Goal: Communication & Community: Share content

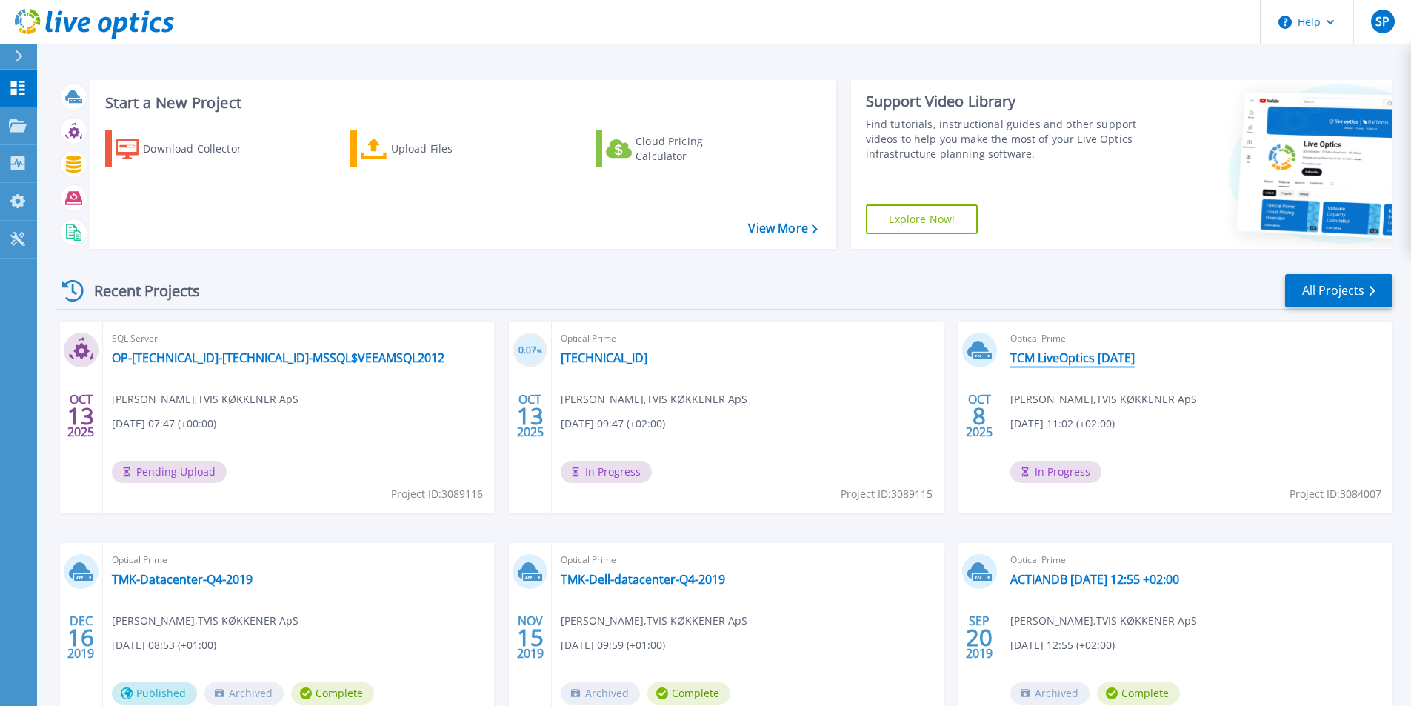
click at [1076, 358] on link "TCM LiveOptics Oct 2025" at bounding box center [1072, 357] width 124 height 15
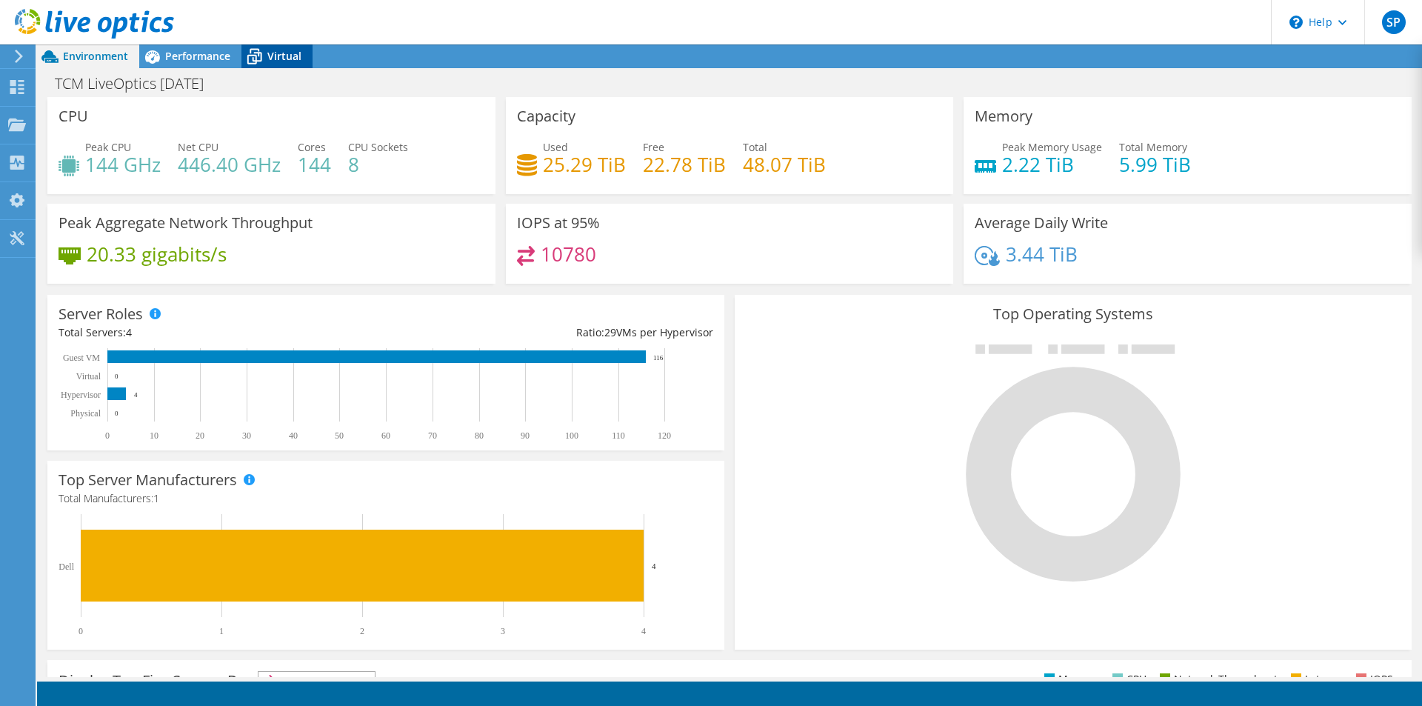
click at [286, 60] on span "Virtual" at bounding box center [284, 56] width 34 height 14
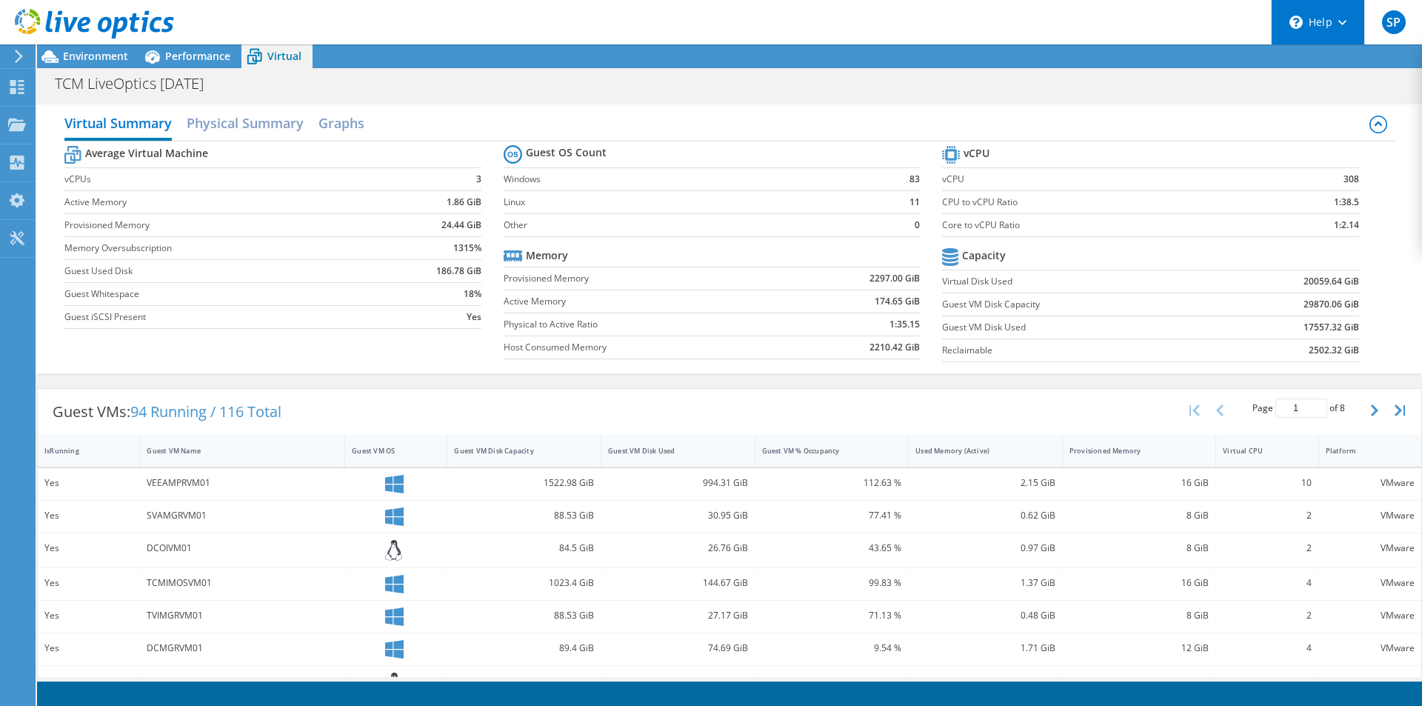
click at [1334, 24] on div "\n Help" at bounding box center [1317, 22] width 93 height 44
click at [1389, 27] on span "SP" at bounding box center [1394, 22] width 24 height 24
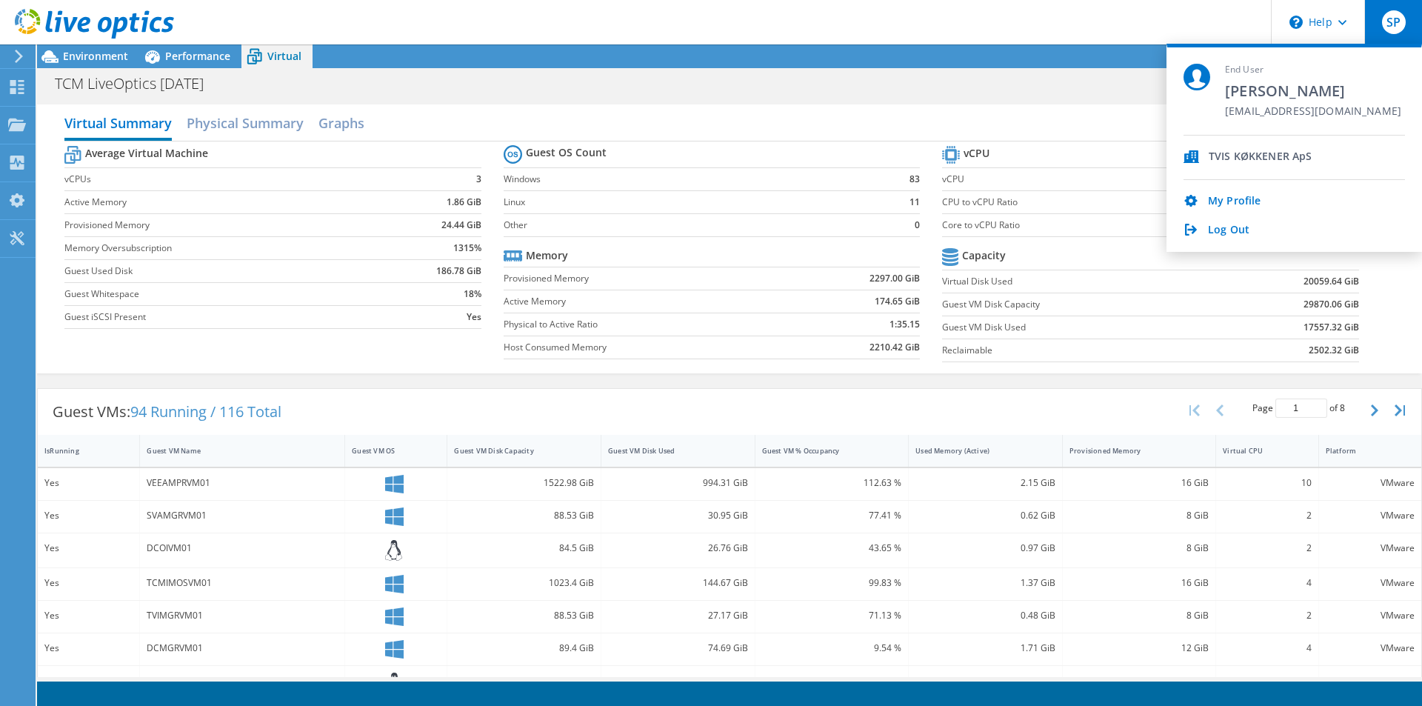
click at [1389, 27] on span "SP" at bounding box center [1394, 22] width 24 height 24
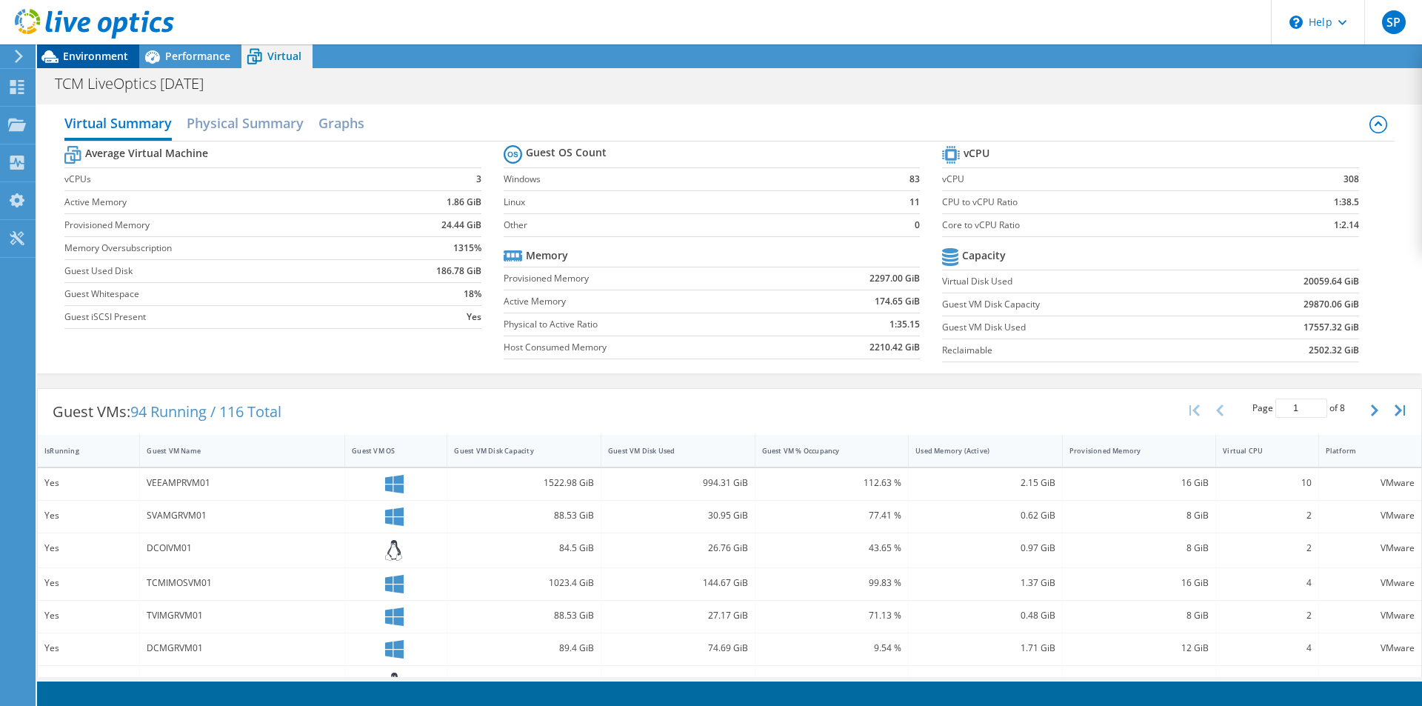
click at [92, 56] on span "Environment" at bounding box center [95, 56] width 65 height 14
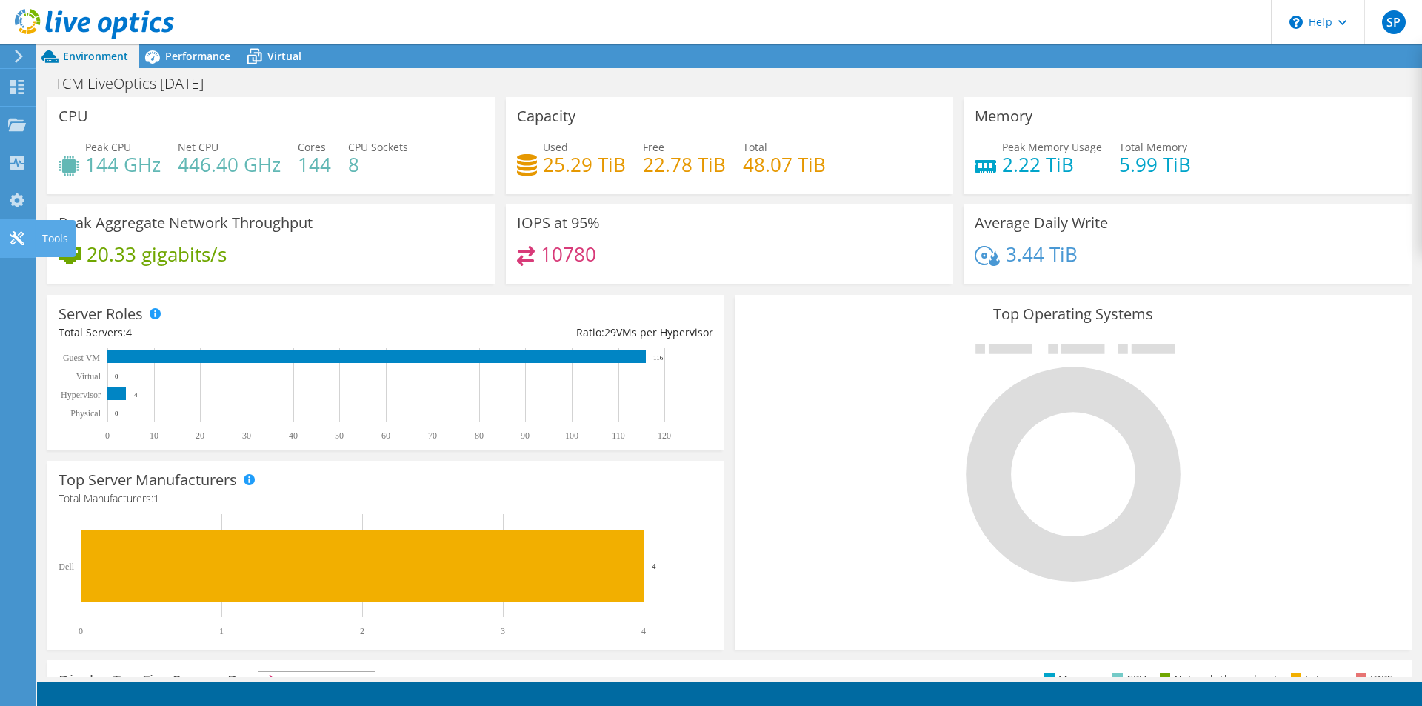
click at [19, 231] on icon at bounding box center [17, 238] width 18 height 14
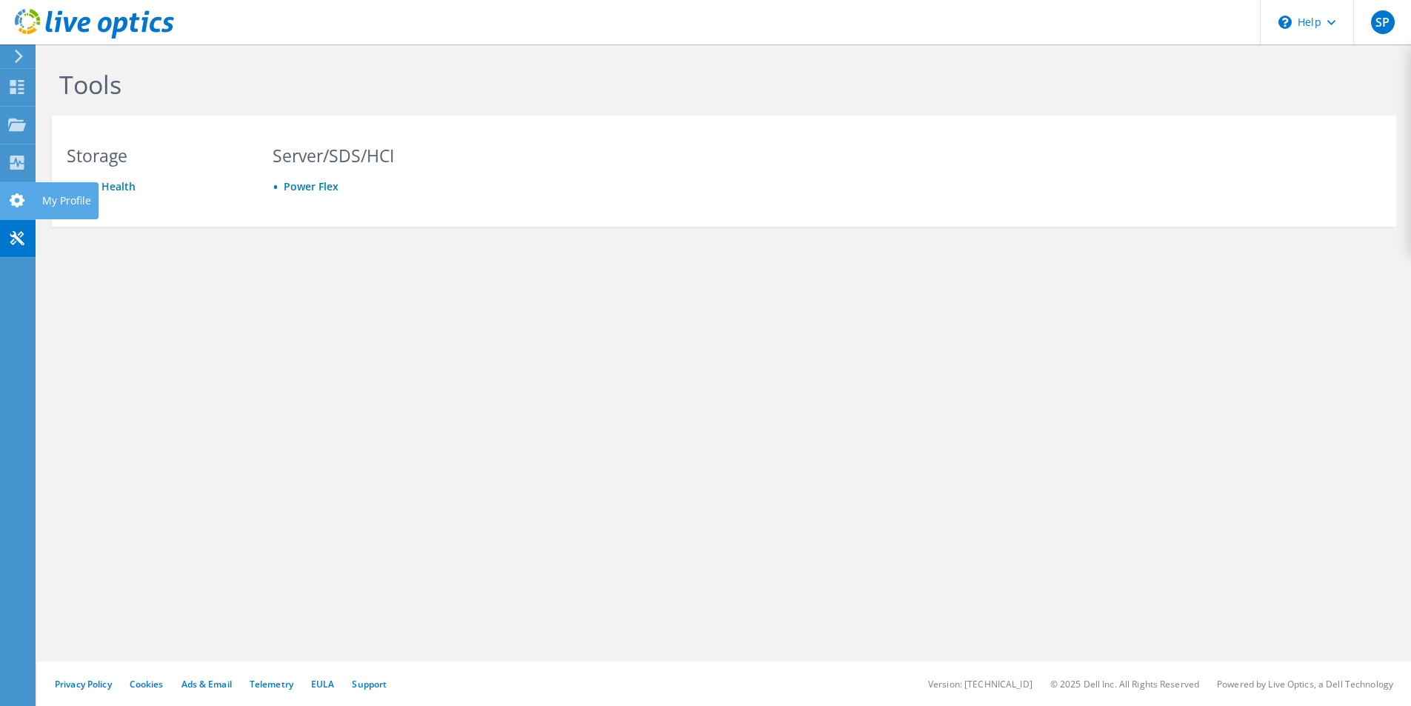
click at [18, 198] on icon at bounding box center [17, 200] width 18 height 14
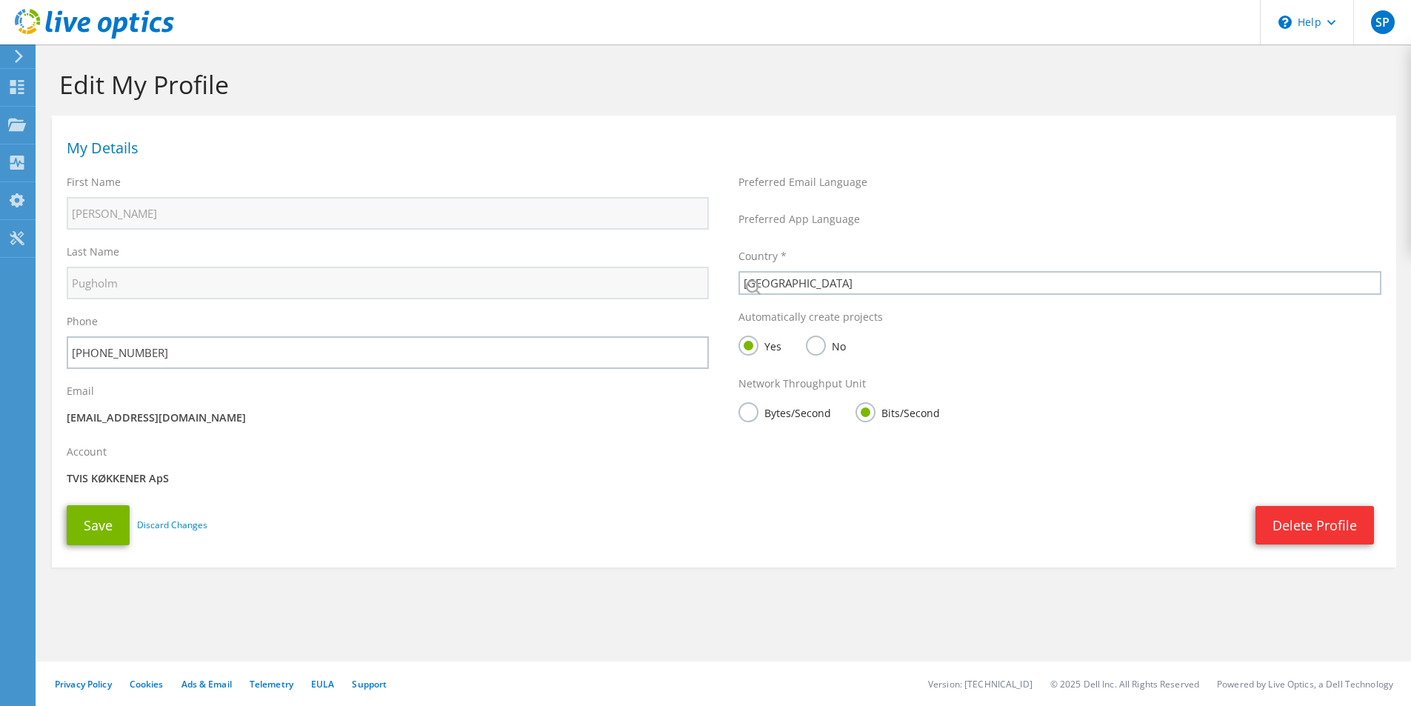
select select "58"
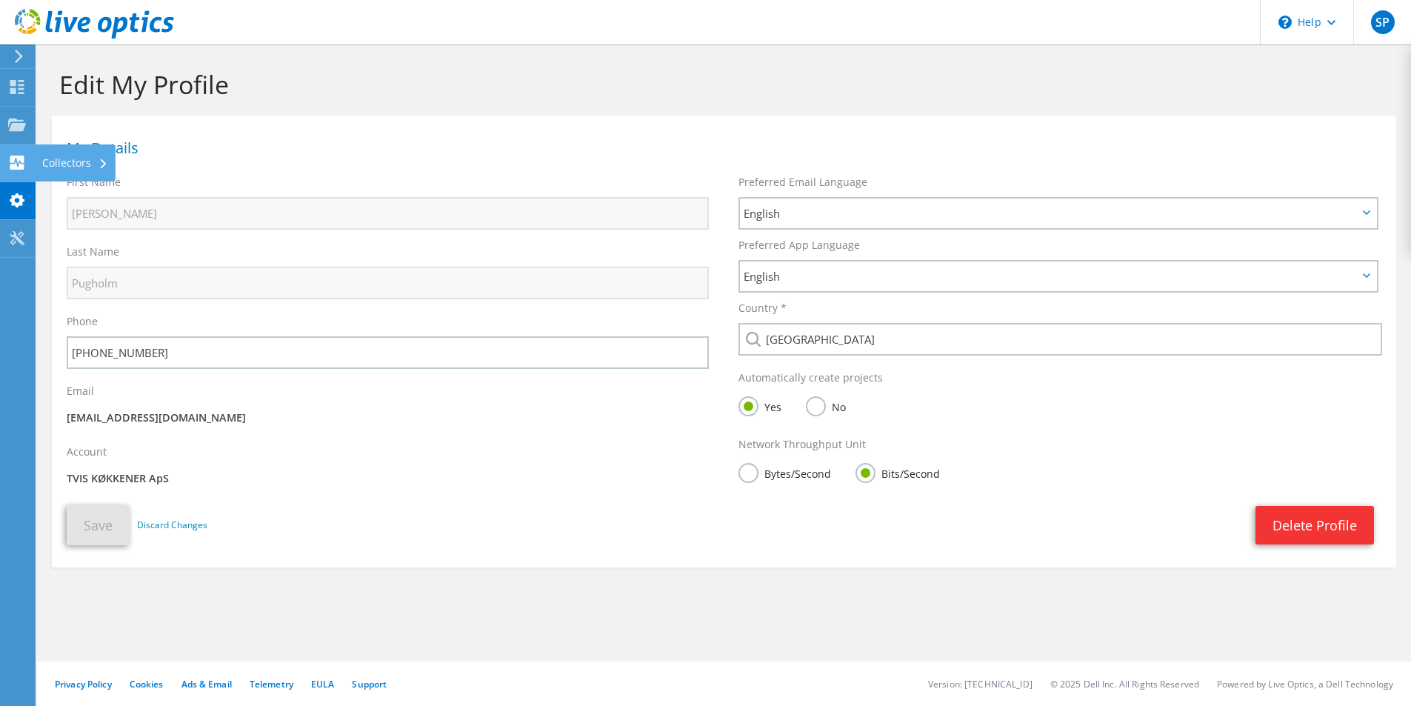
click at [16, 162] on use at bounding box center [17, 163] width 14 height 14
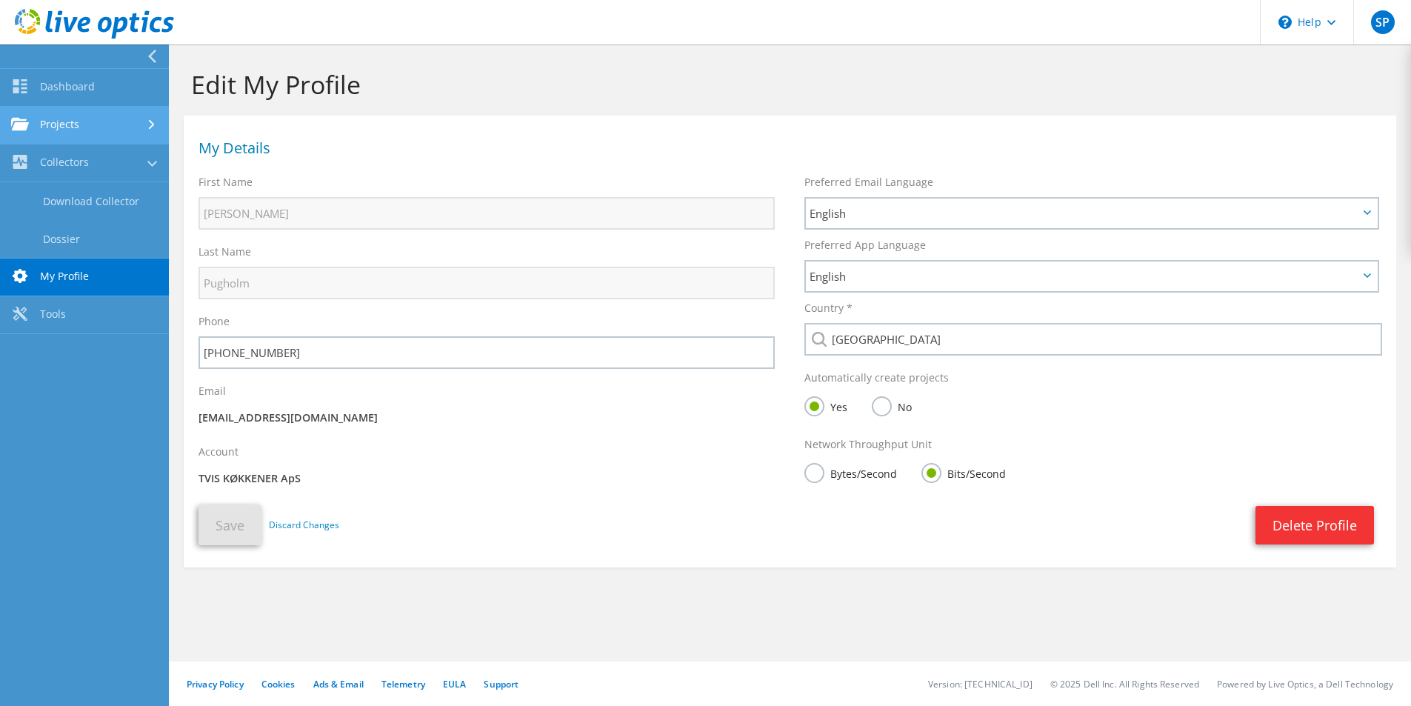
click at [19, 130] on use at bounding box center [20, 124] width 18 height 13
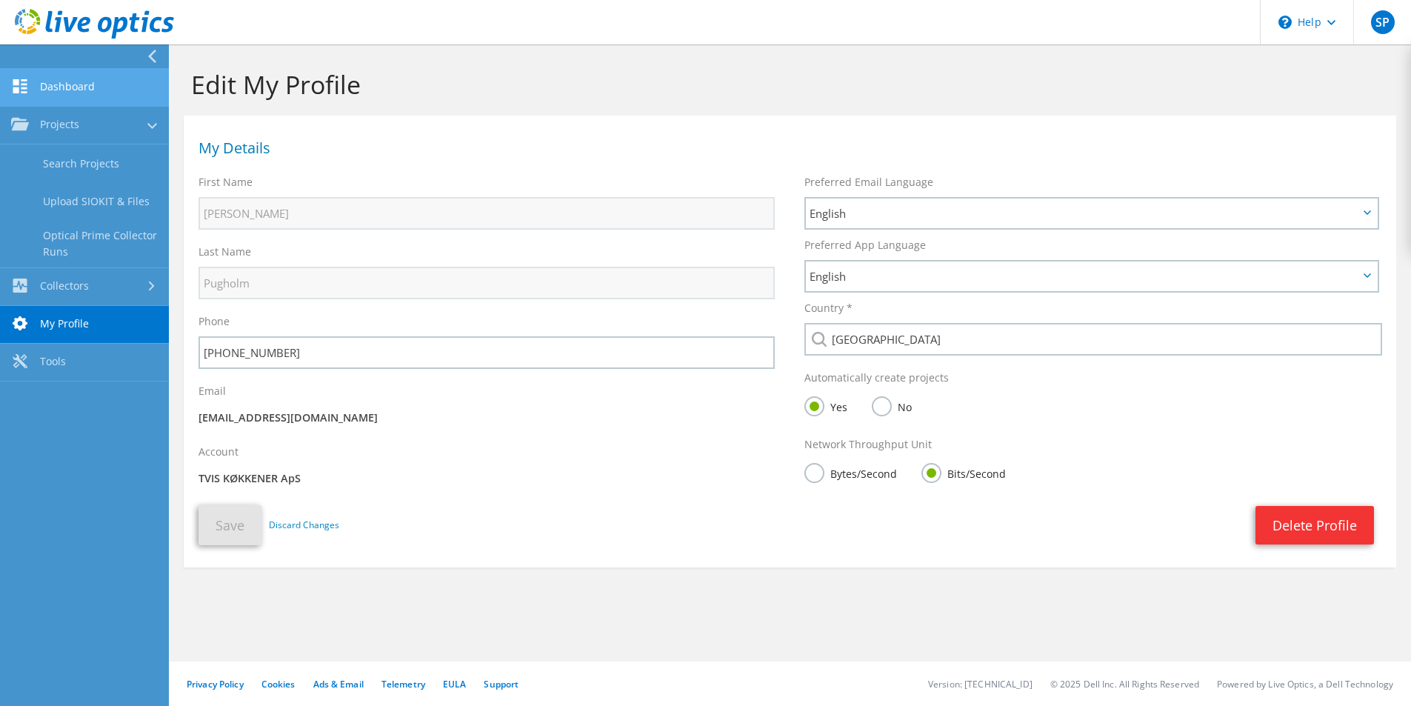
click at [52, 87] on link "Dashboard" at bounding box center [84, 88] width 169 height 38
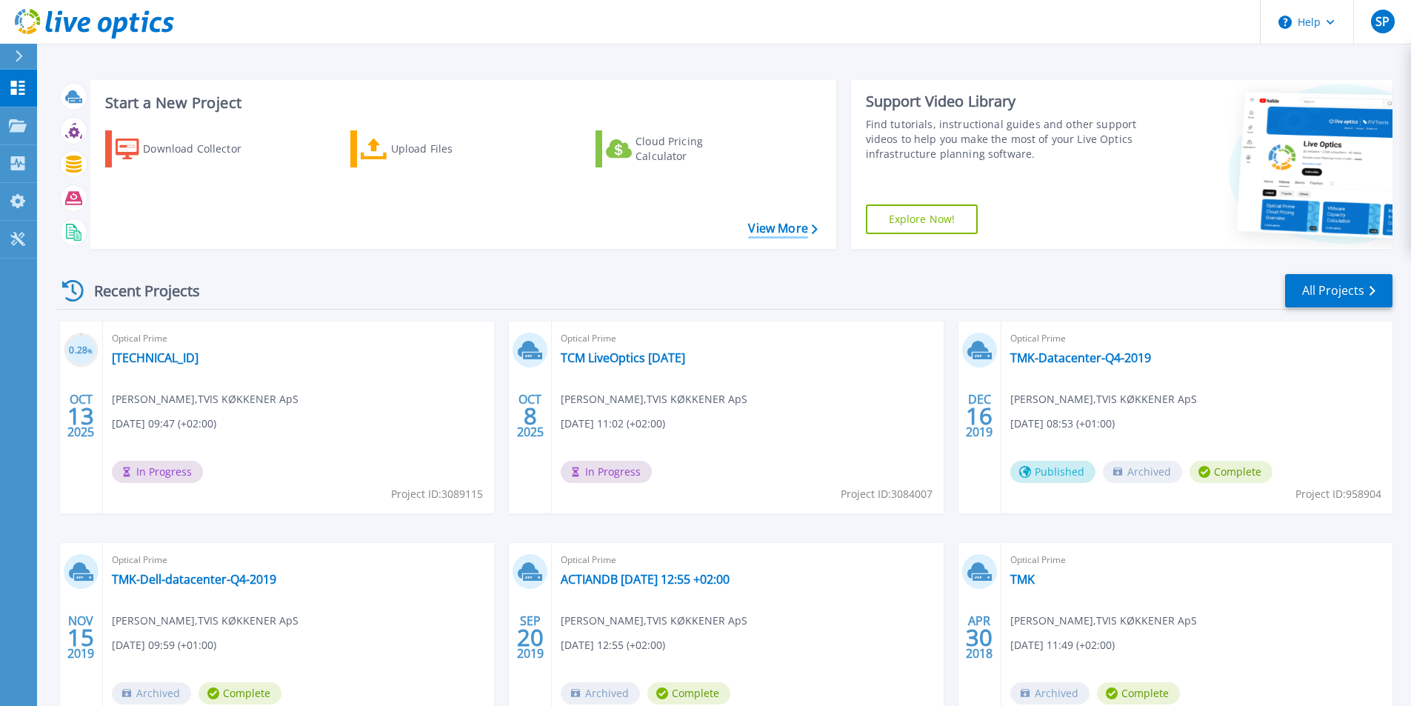
click at [781, 228] on link "View More" at bounding box center [782, 228] width 69 height 14
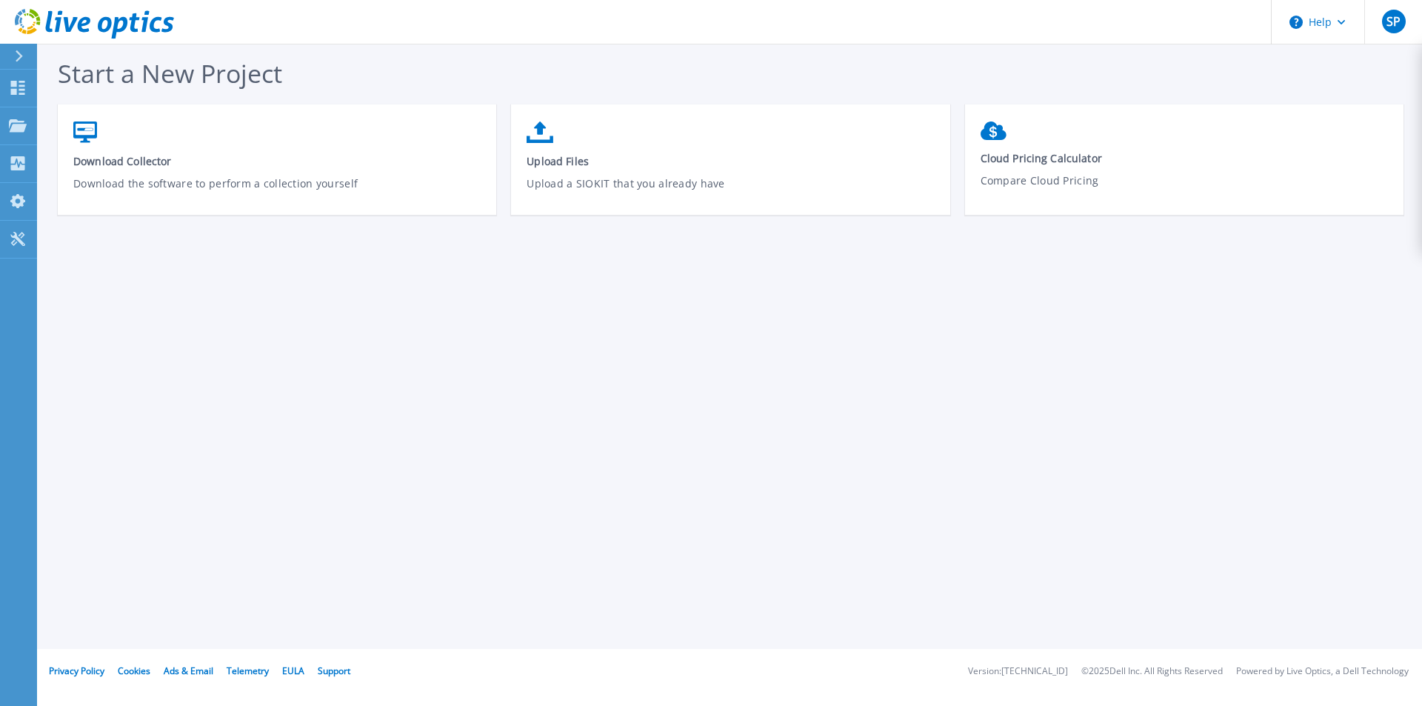
click at [17, 58] on icon at bounding box center [19, 56] width 8 height 12
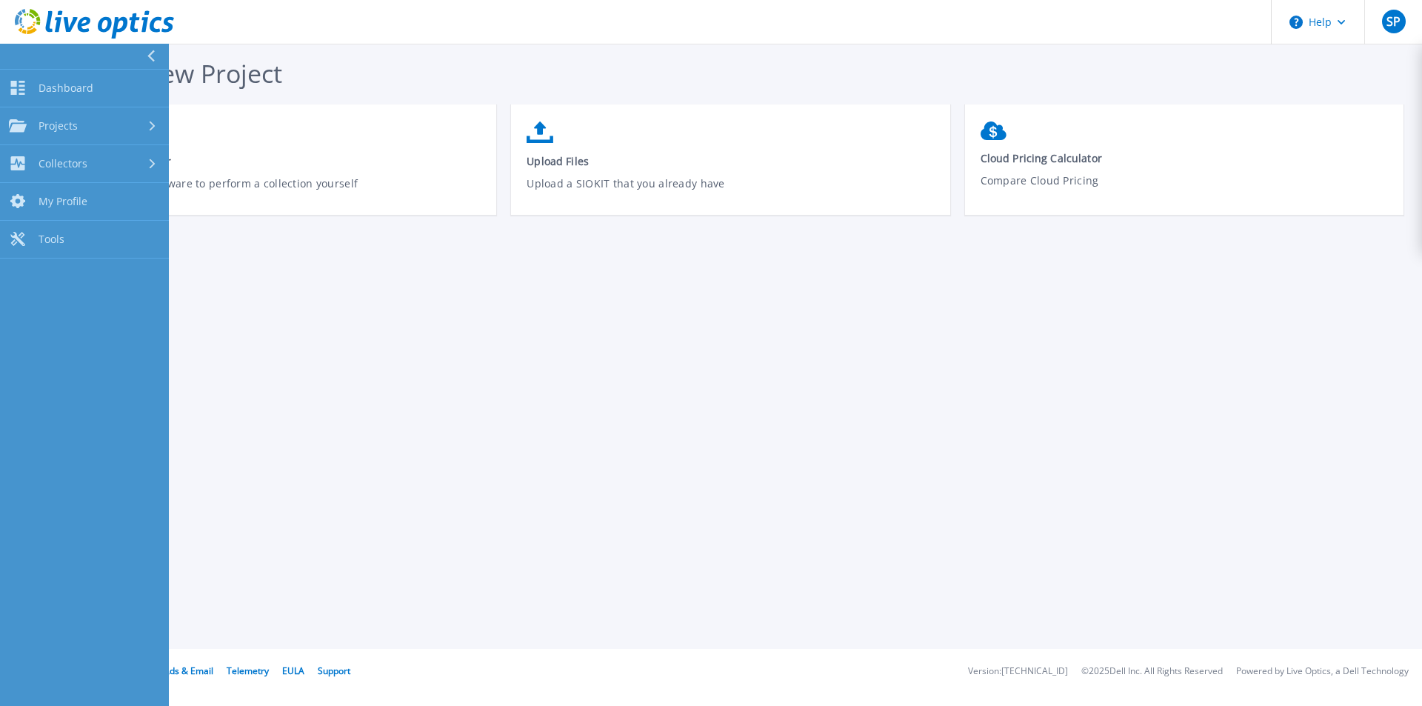
click at [19, 58] on button at bounding box center [84, 57] width 169 height 26
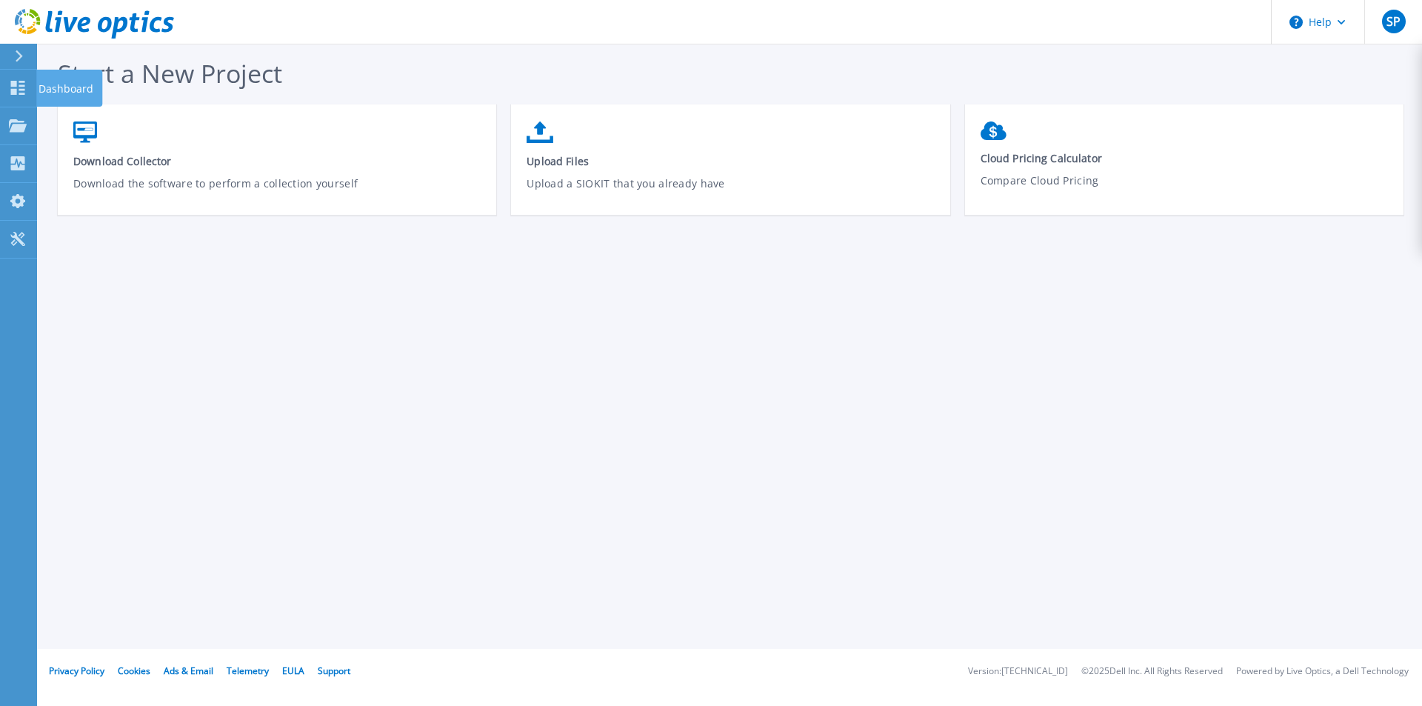
click at [17, 68] on nav "Dashboard Dashboard Projects Projects Search Projects Upload SIOKIT & Files Opt…" at bounding box center [18, 397] width 37 height 706
click at [21, 87] on icon at bounding box center [18, 88] width 14 height 14
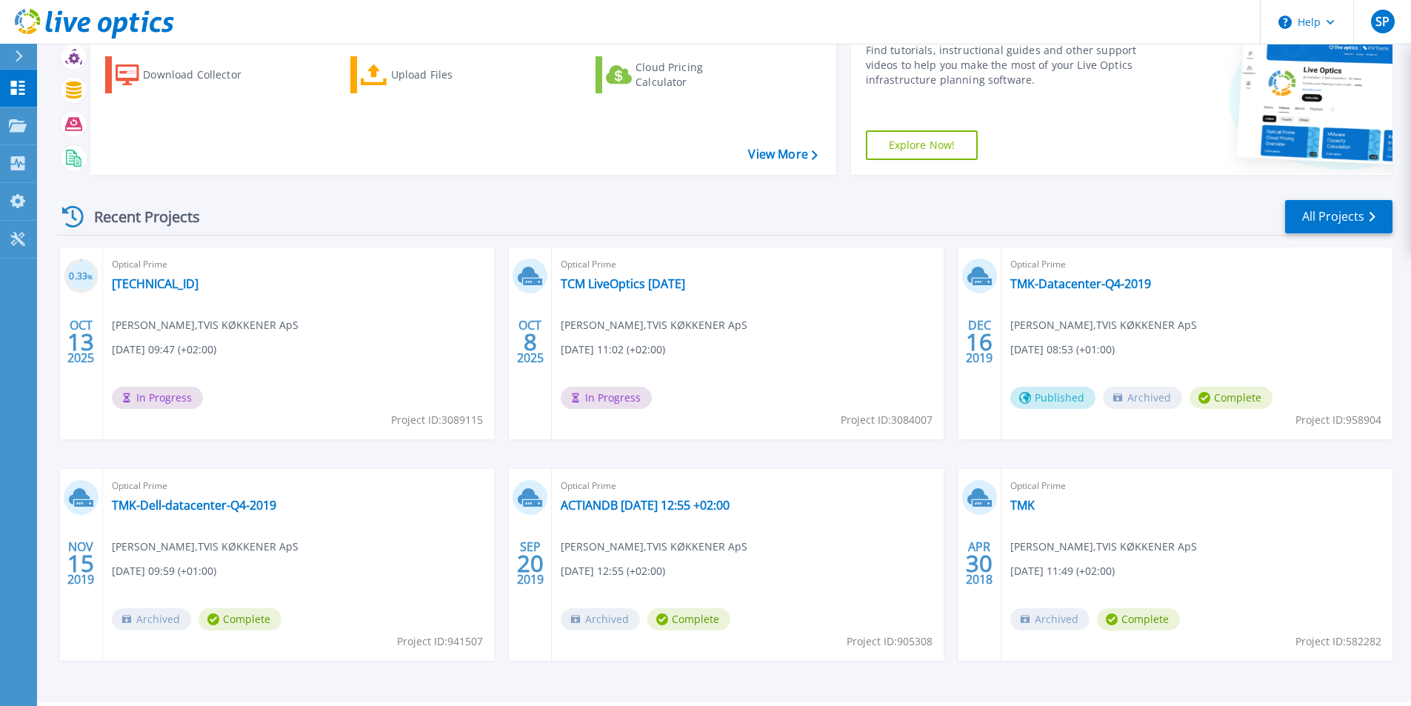
scroll to position [115, 0]
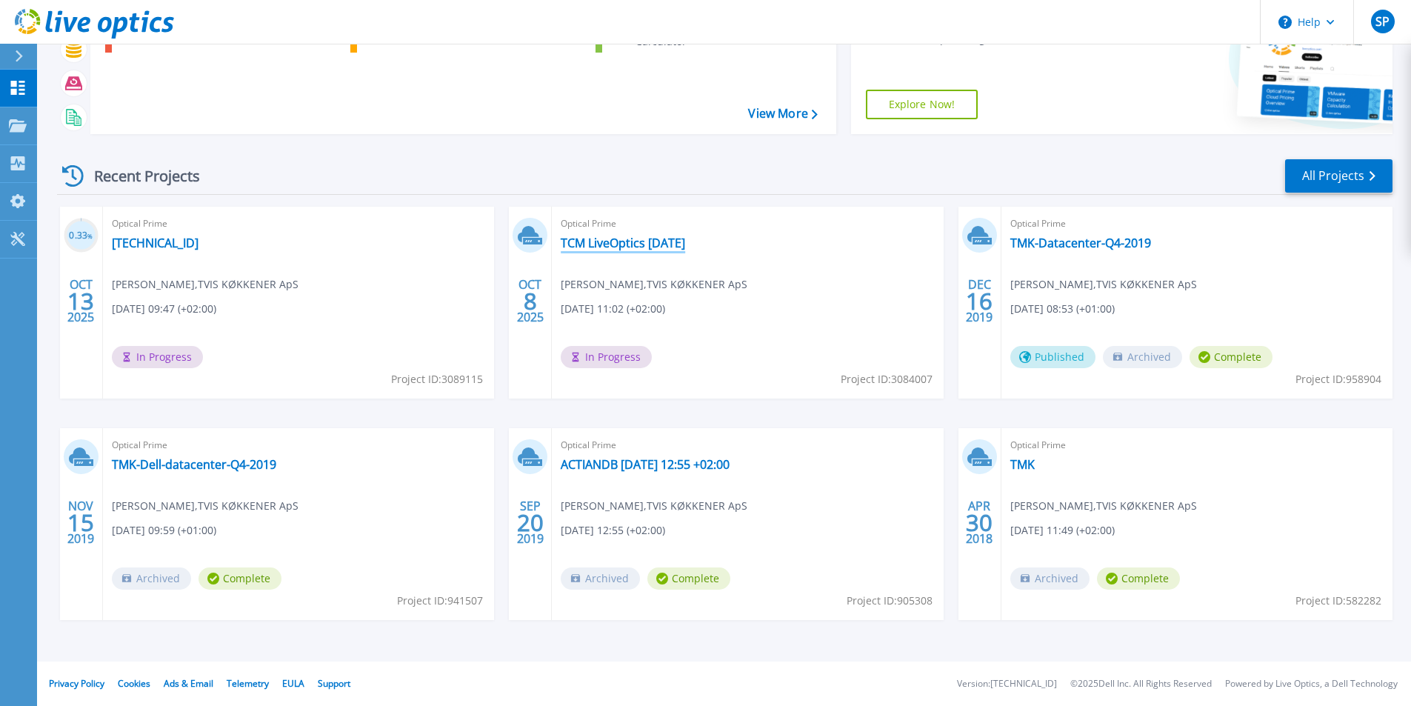
click at [647, 246] on link "TCM LiveOptics [DATE]" at bounding box center [623, 243] width 124 height 15
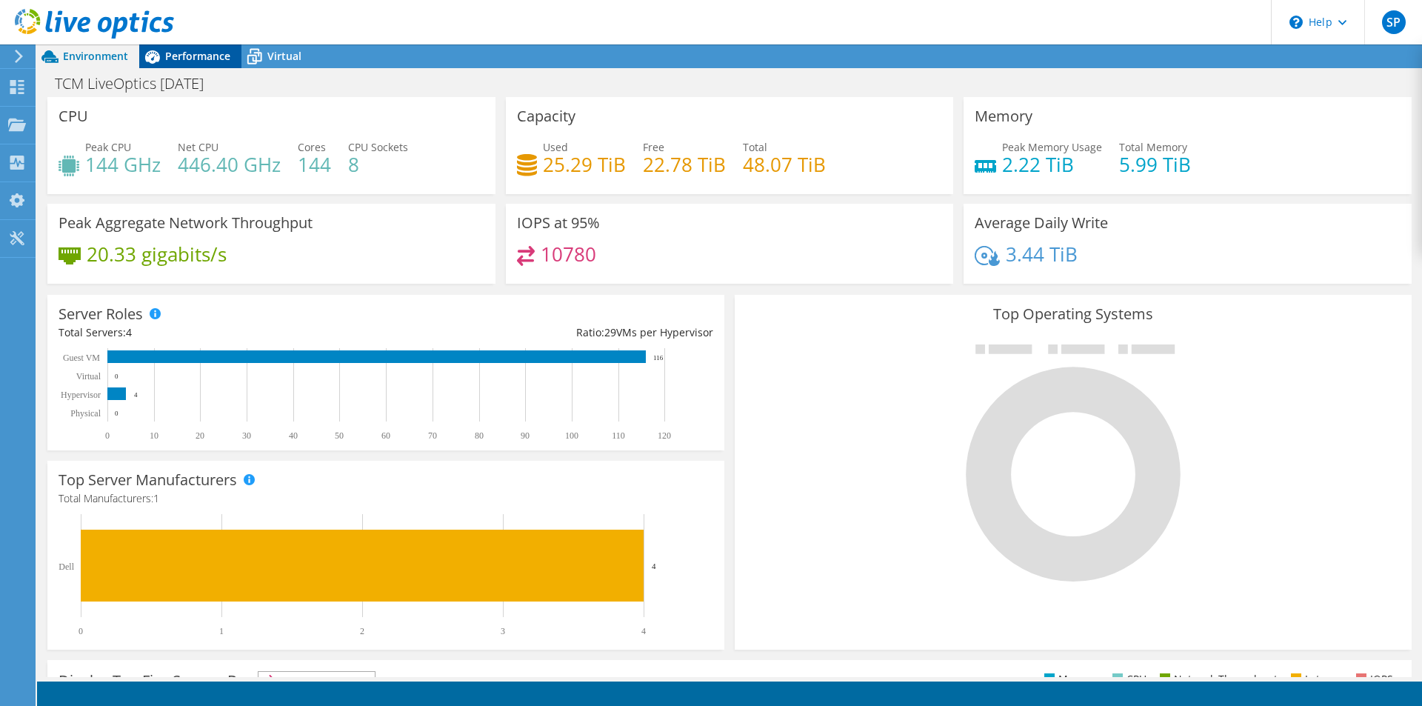
click at [182, 63] on div "Performance" at bounding box center [190, 56] width 102 height 24
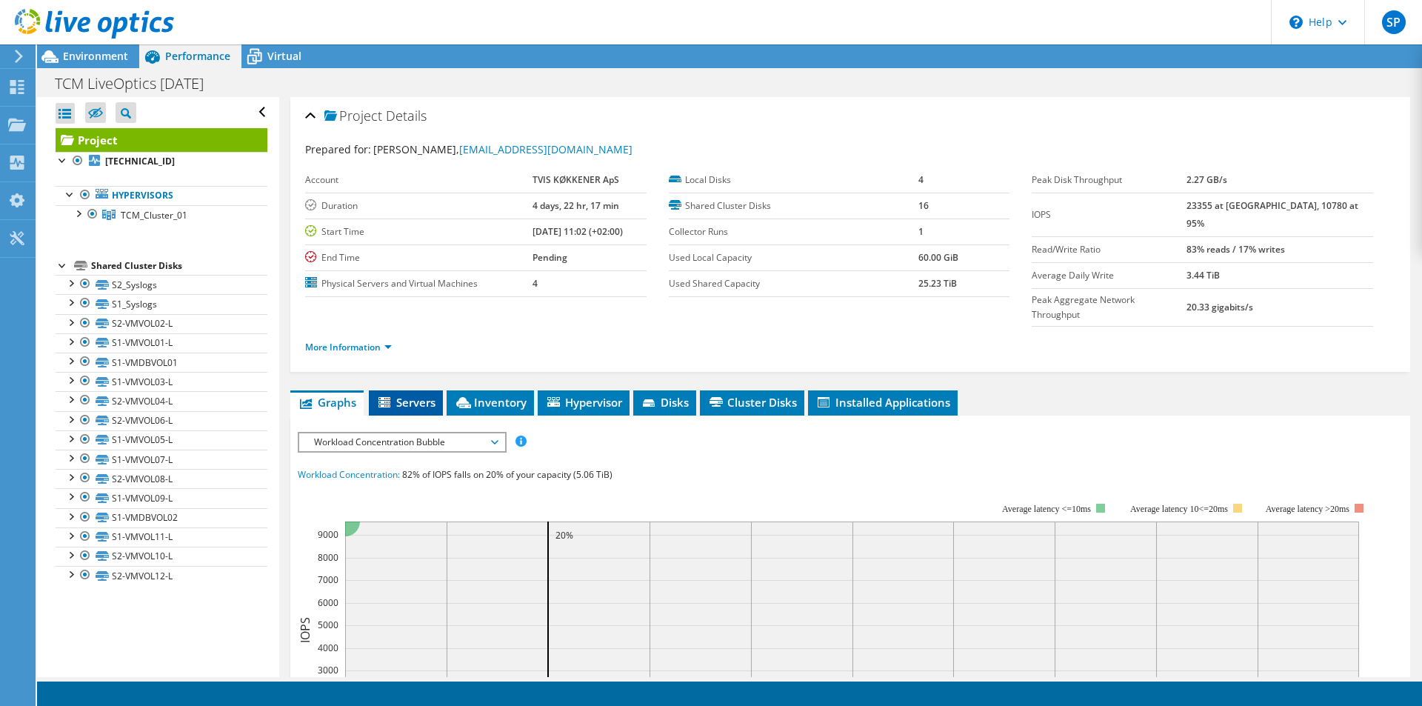
click at [418, 395] on span "Servers" at bounding box center [405, 402] width 59 height 15
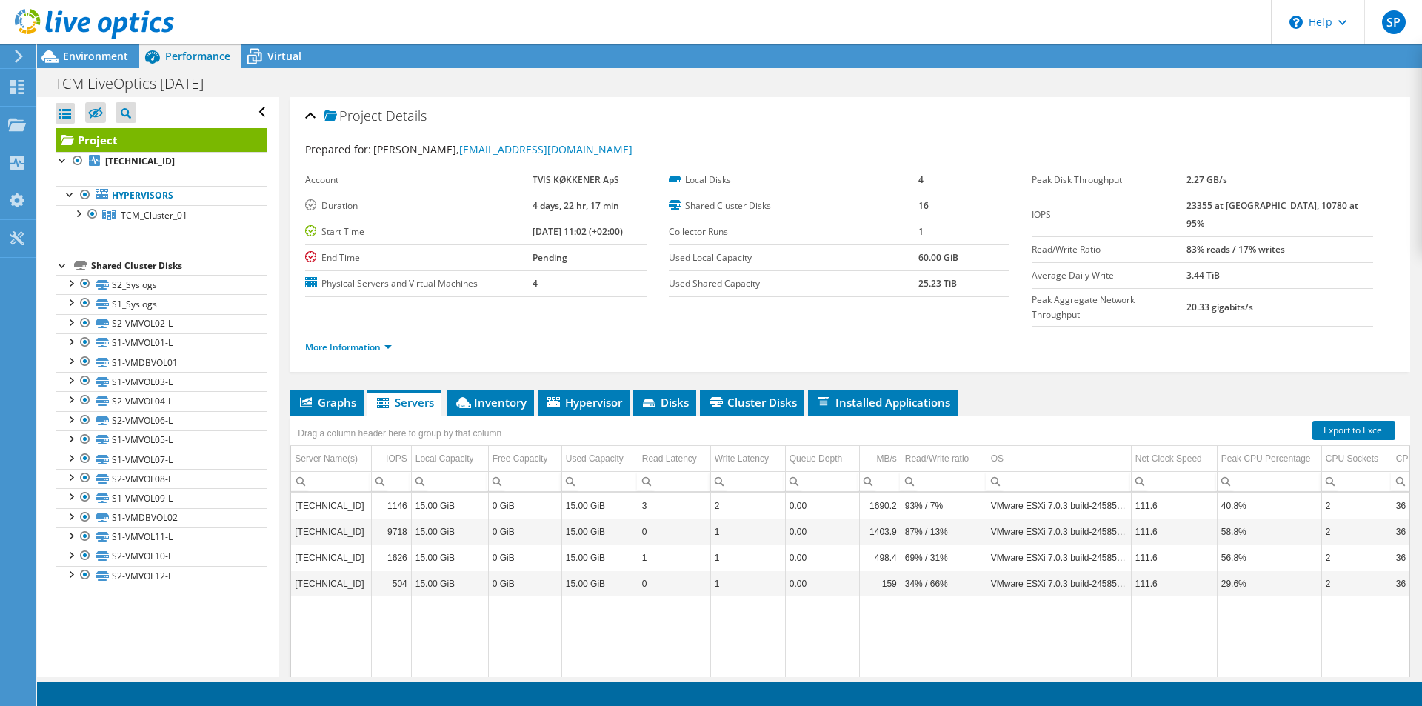
scroll to position [74, 0]
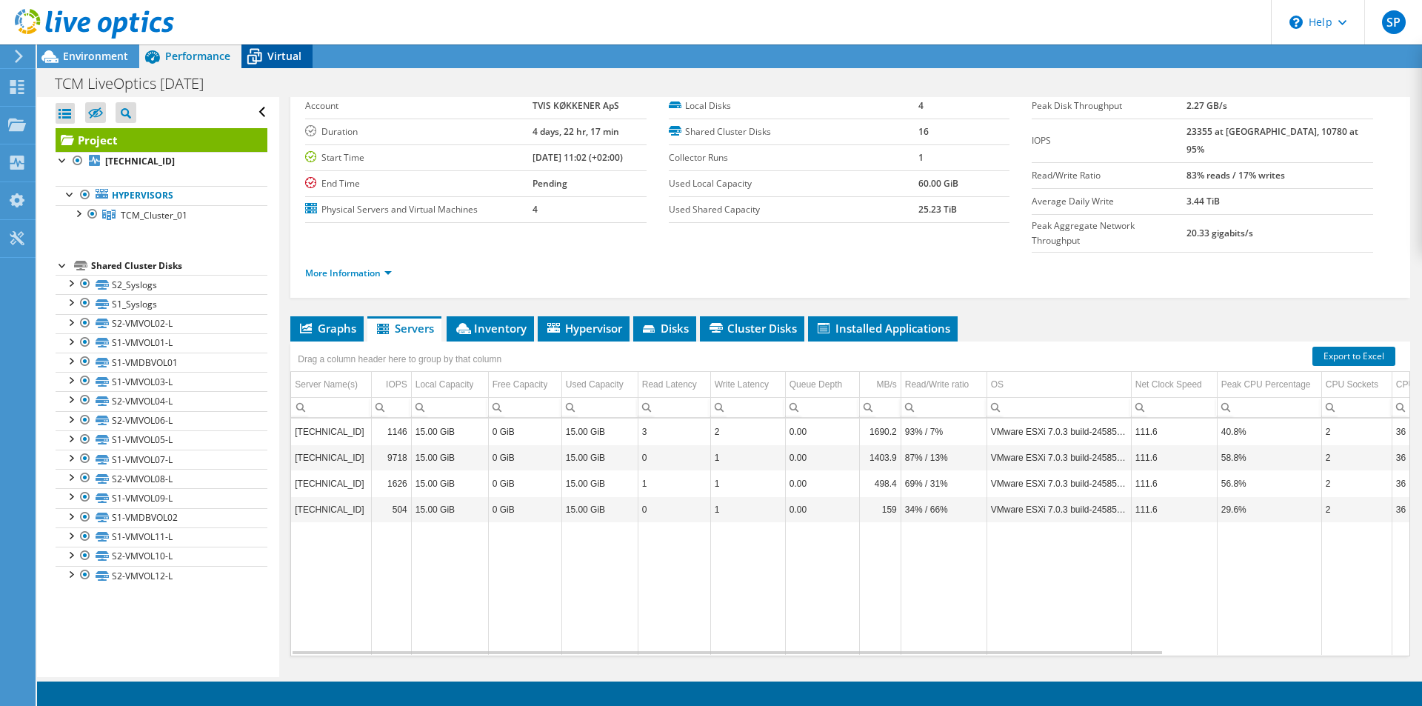
click at [278, 62] on span "Virtual" at bounding box center [284, 56] width 34 height 14
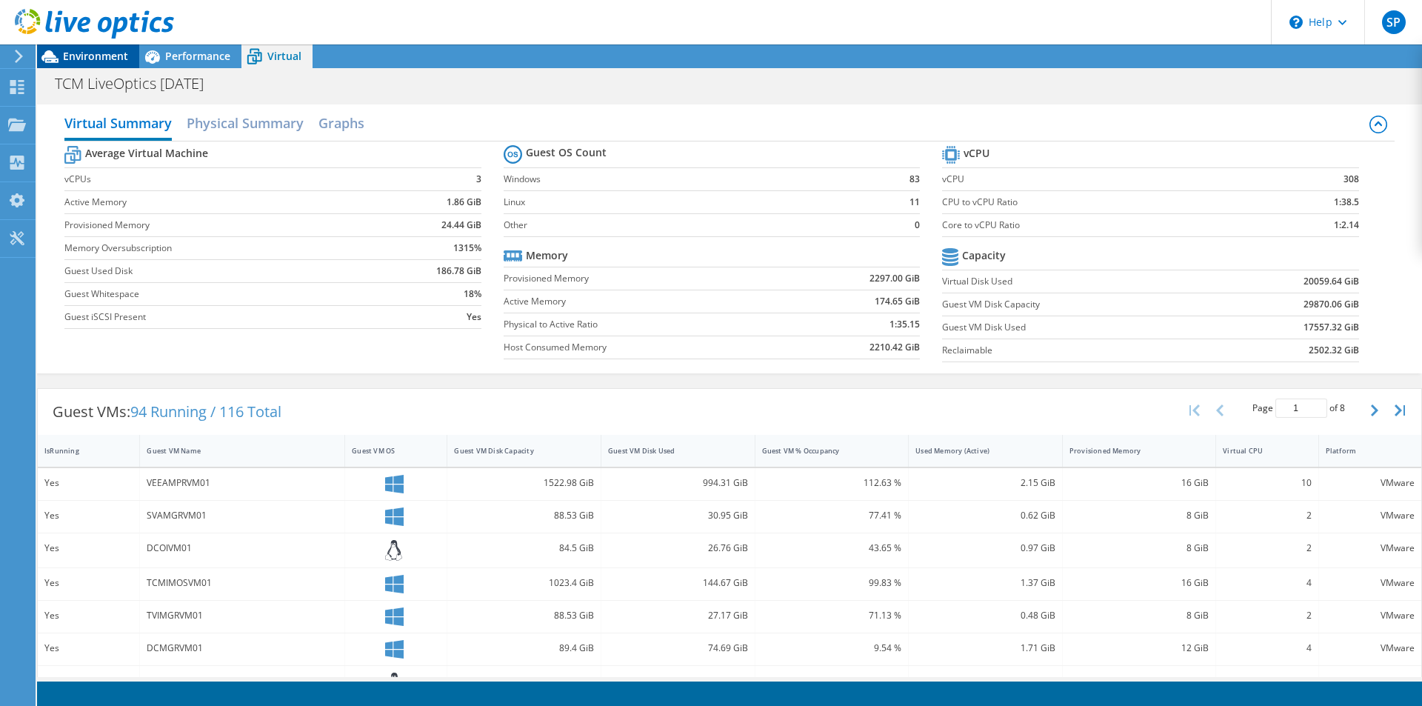
click at [81, 58] on span "Environment" at bounding box center [95, 56] width 65 height 14
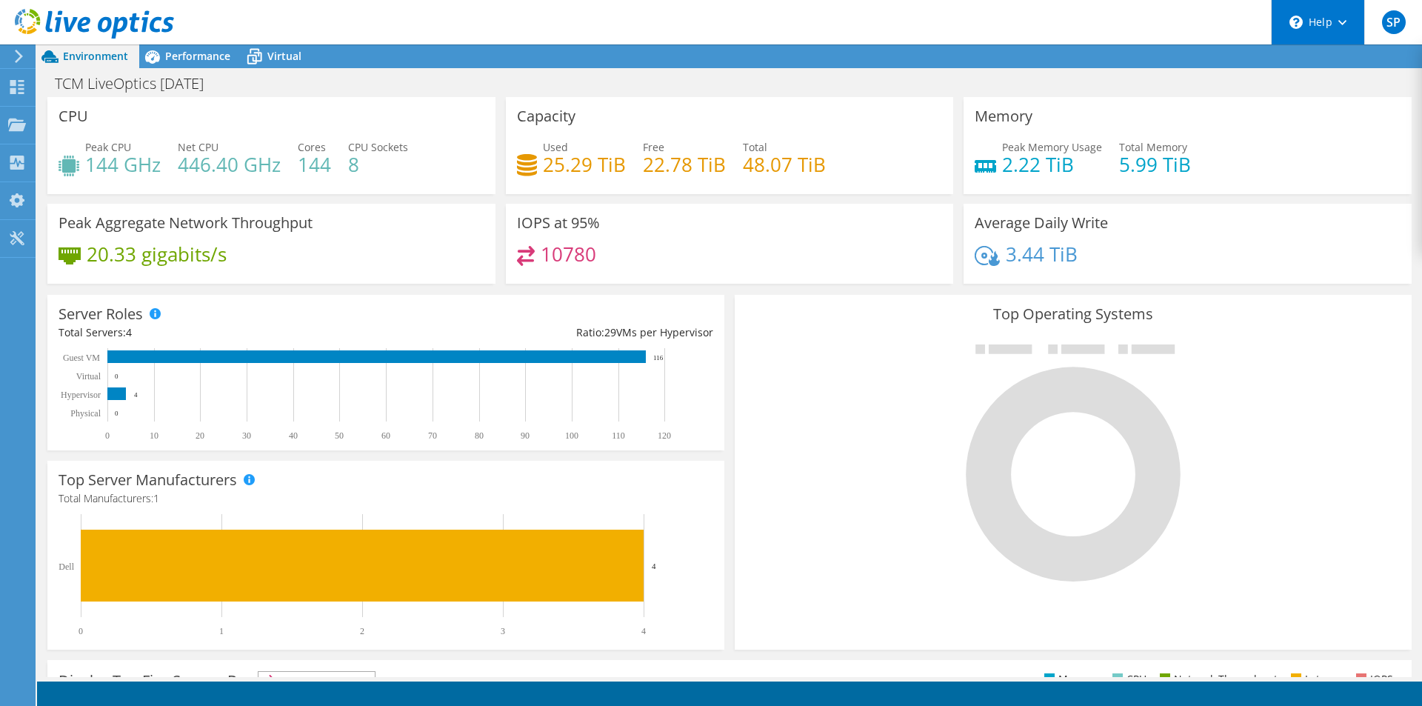
click at [1319, 24] on div "\n Help" at bounding box center [1317, 22] width 93 height 44
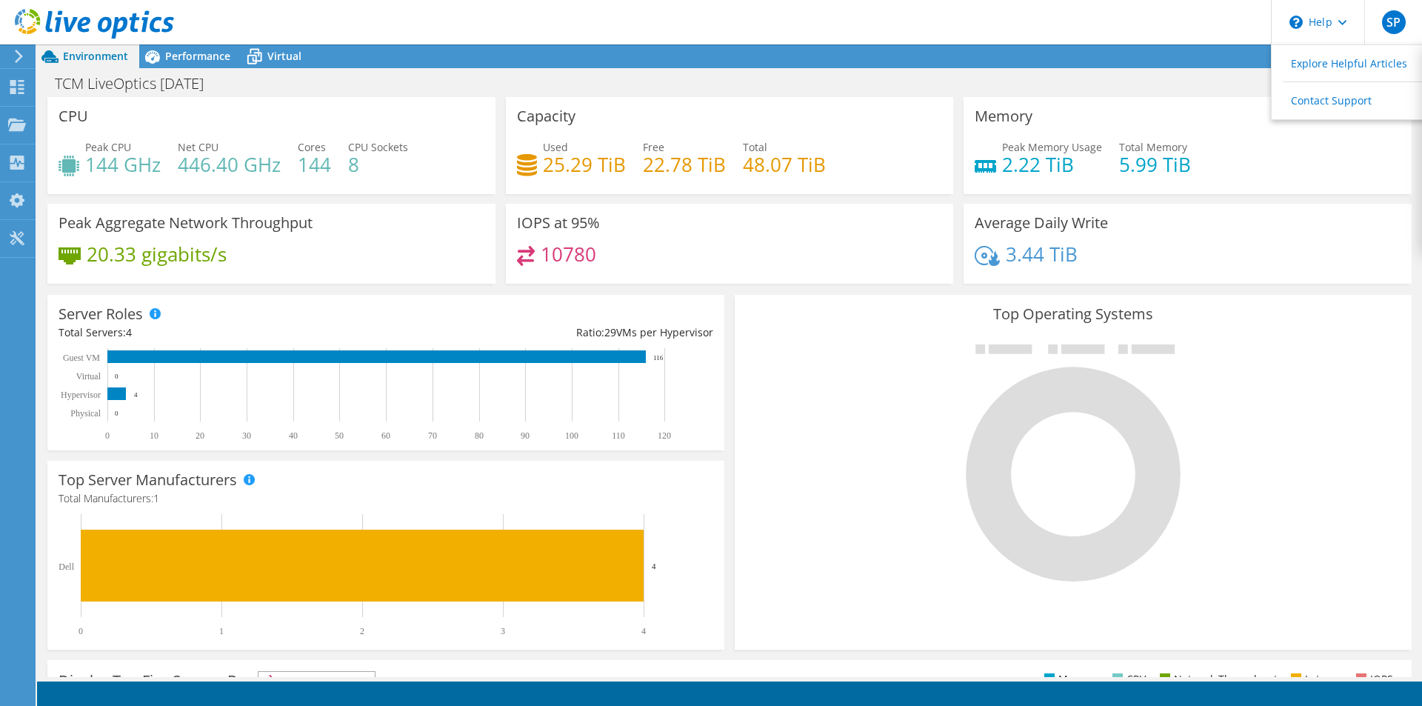
scroll to position [6, 0]
click at [13, 124] on use at bounding box center [17, 124] width 18 height 13
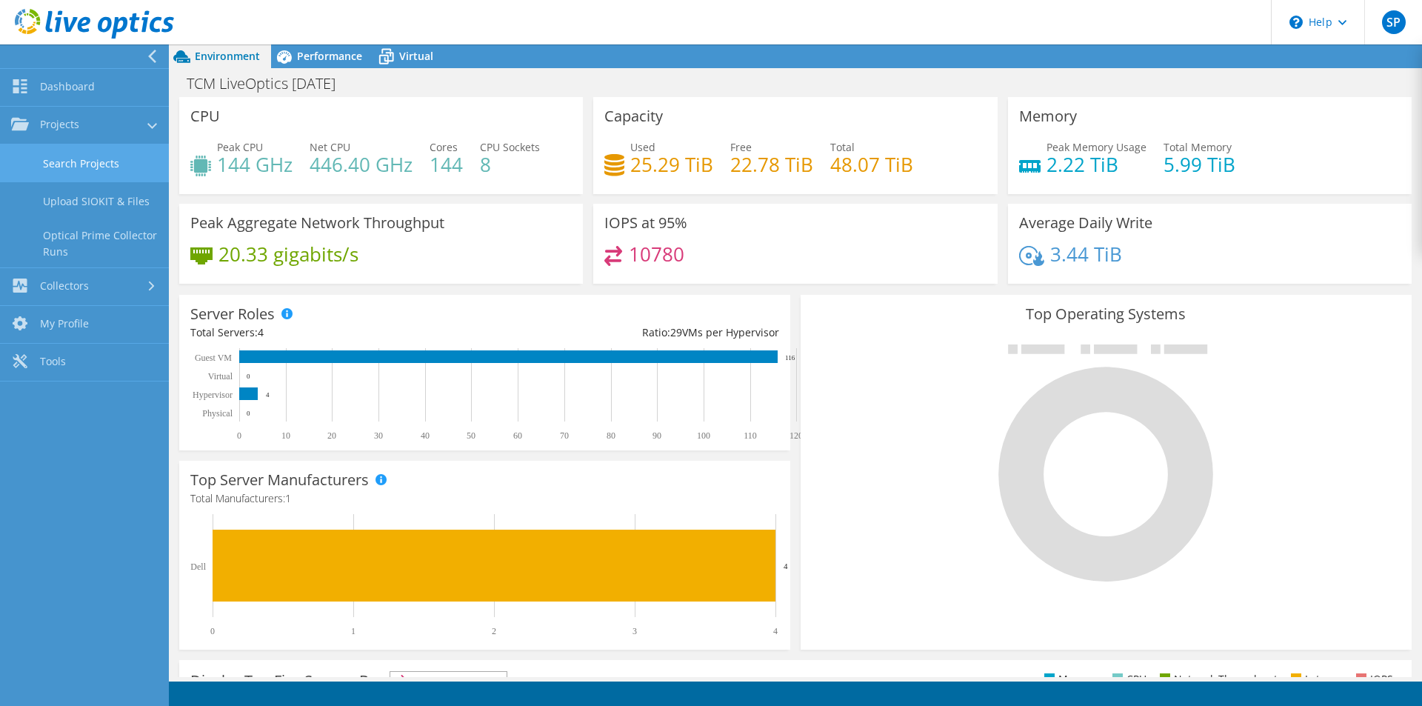
click at [96, 158] on link "Search Projects" at bounding box center [84, 163] width 169 height 38
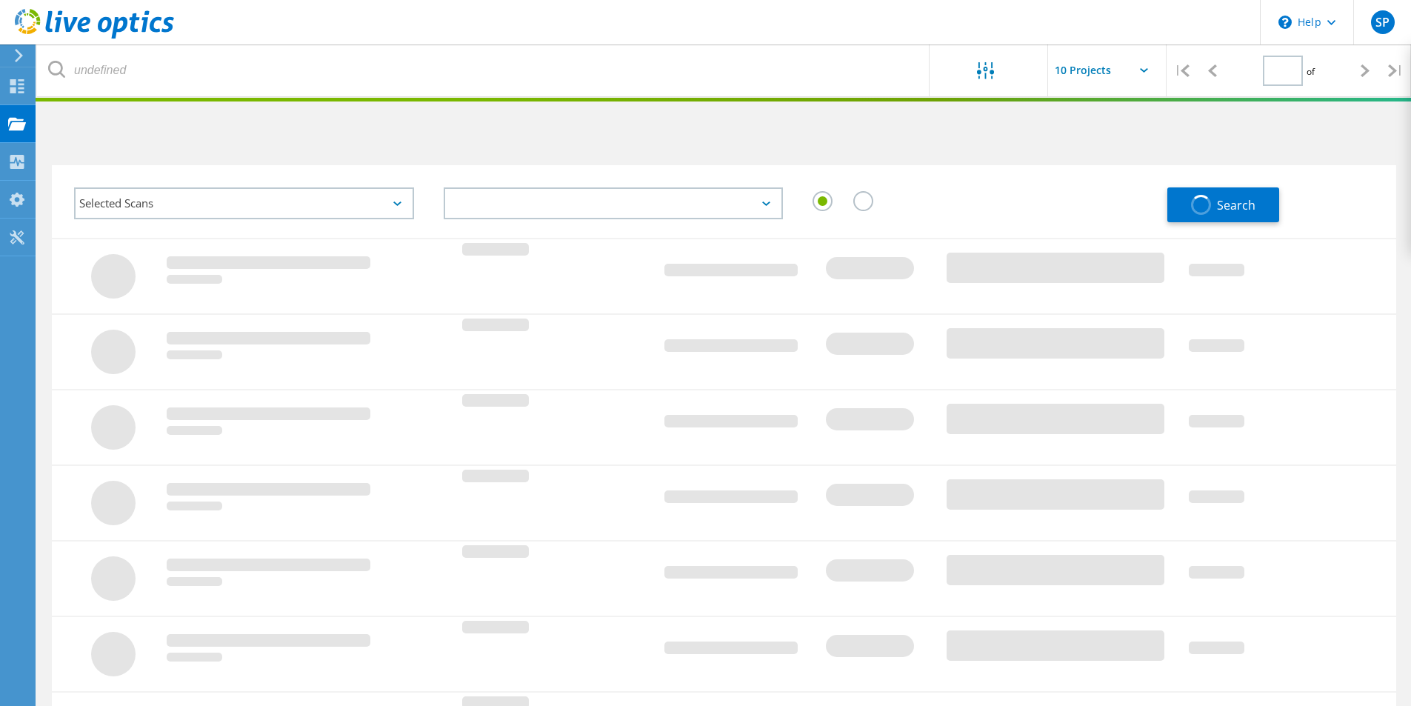
type input "1"
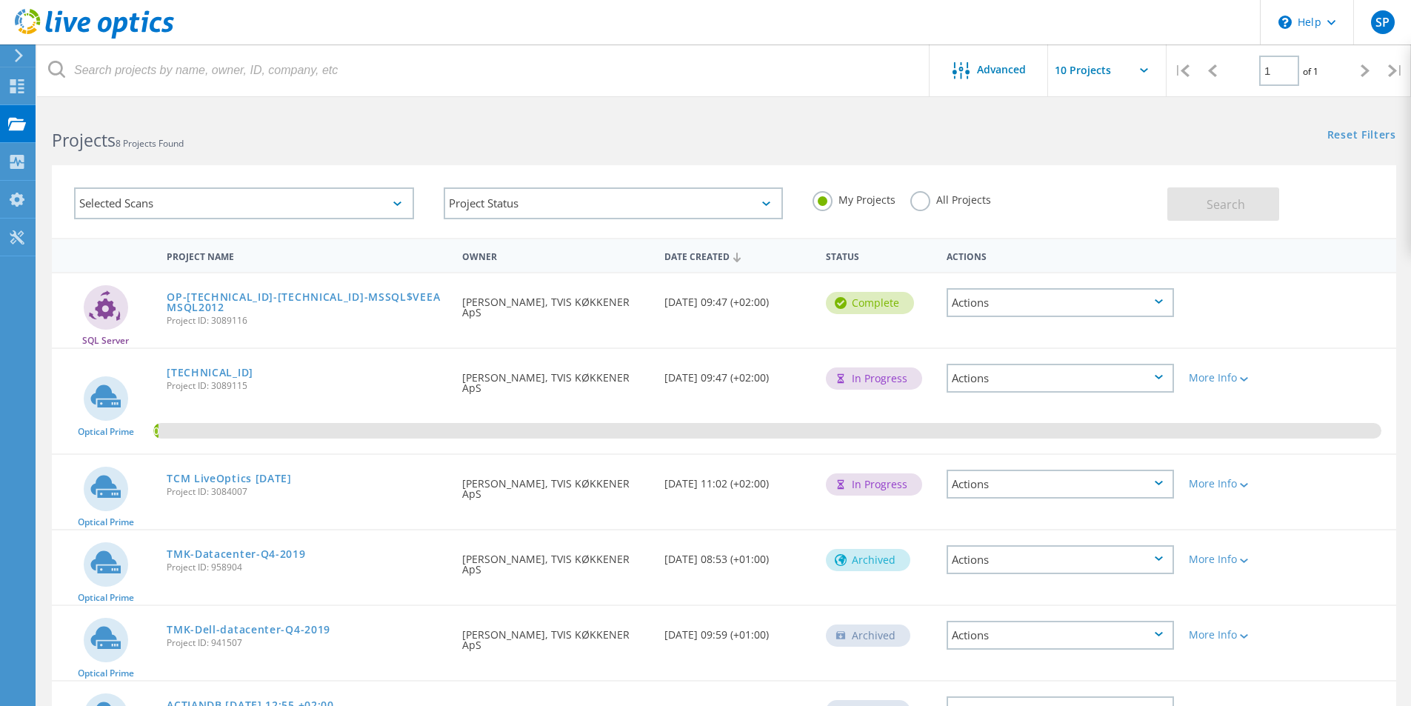
click at [1156, 487] on div "Actions" at bounding box center [1060, 484] width 227 height 29
click at [1241, 484] on div at bounding box center [1242, 484] width 11 height 9
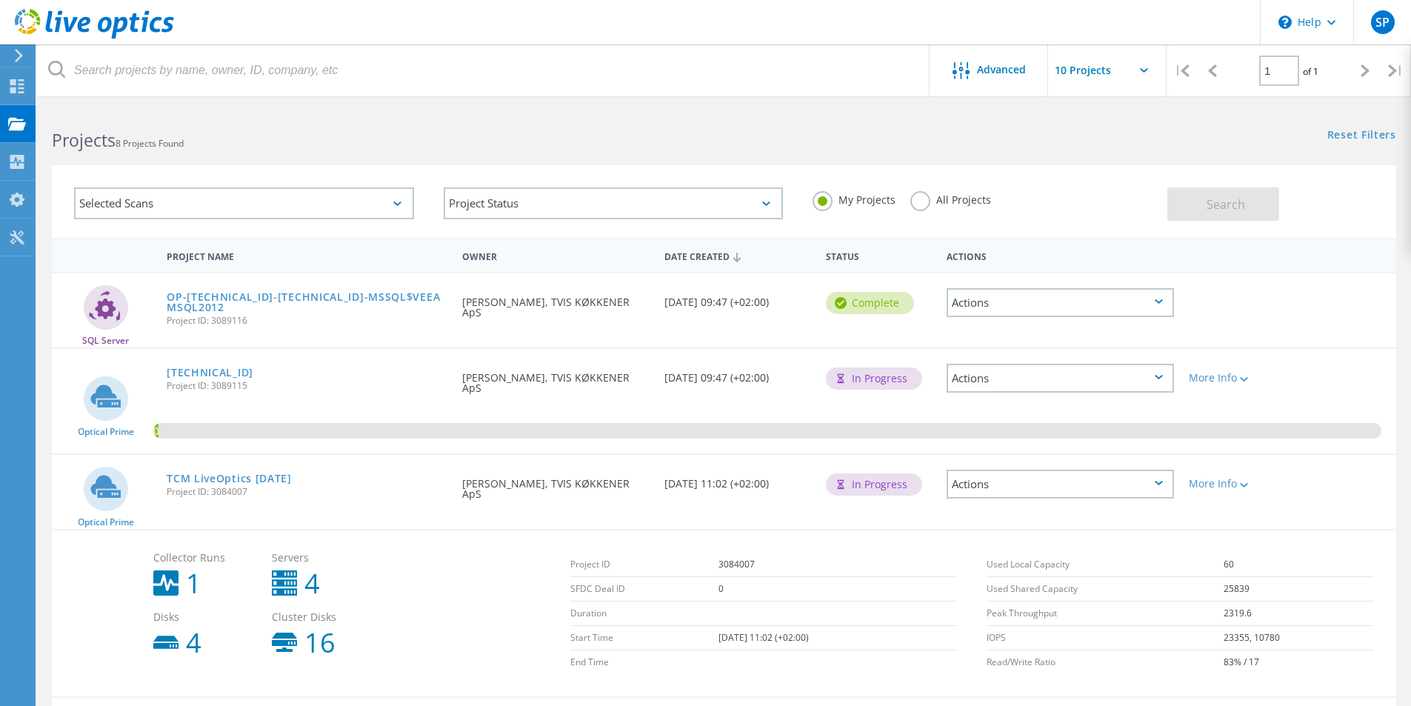
scroll to position [148, 0]
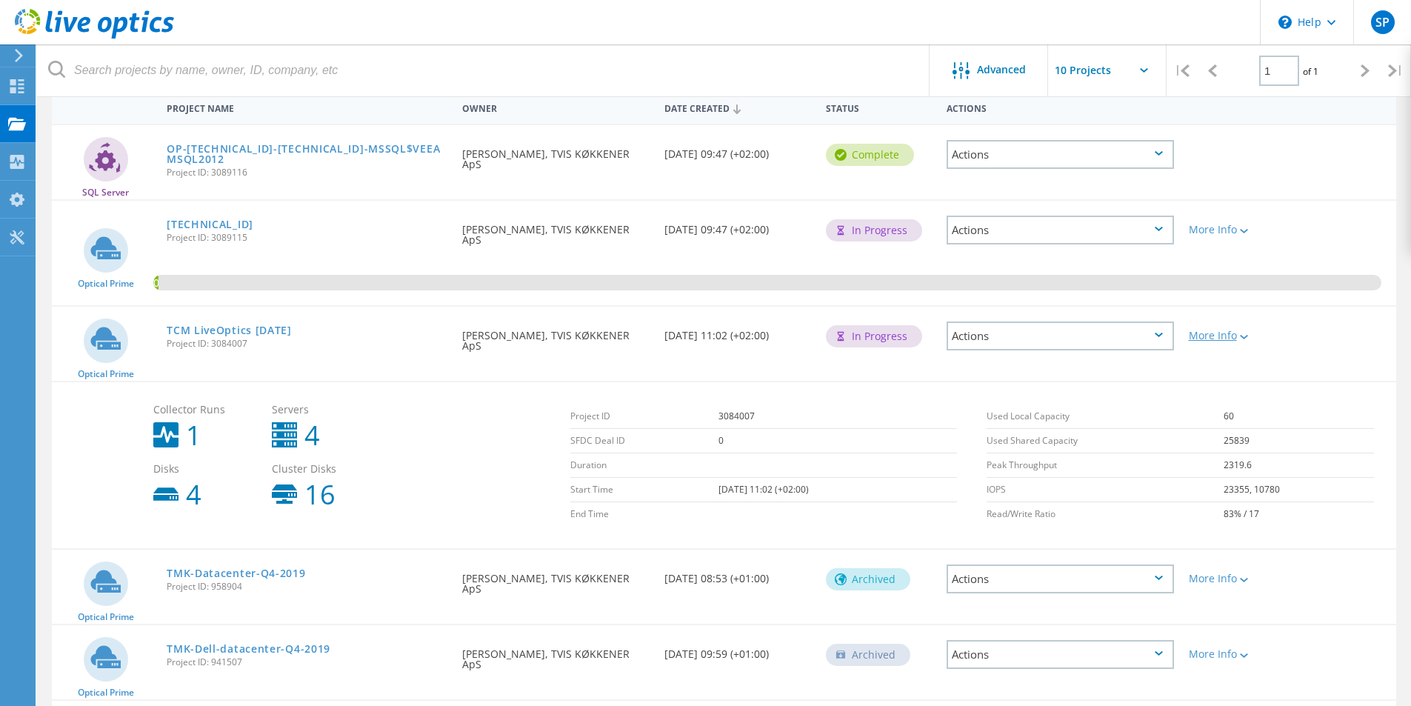
click at [1242, 338] on icon at bounding box center [1244, 337] width 8 height 4
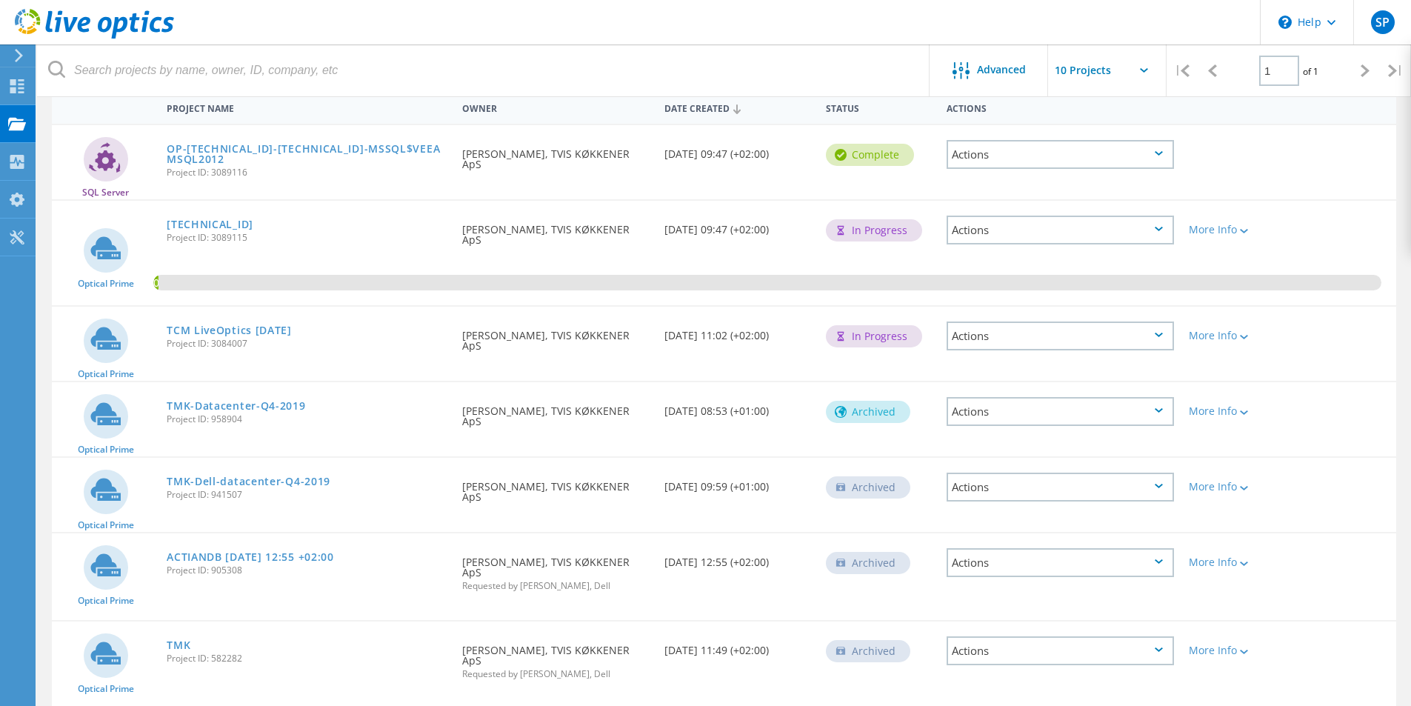
click at [1155, 333] on icon at bounding box center [1159, 335] width 8 height 4
click at [990, 348] on div "Share" at bounding box center [1060, 347] width 224 height 23
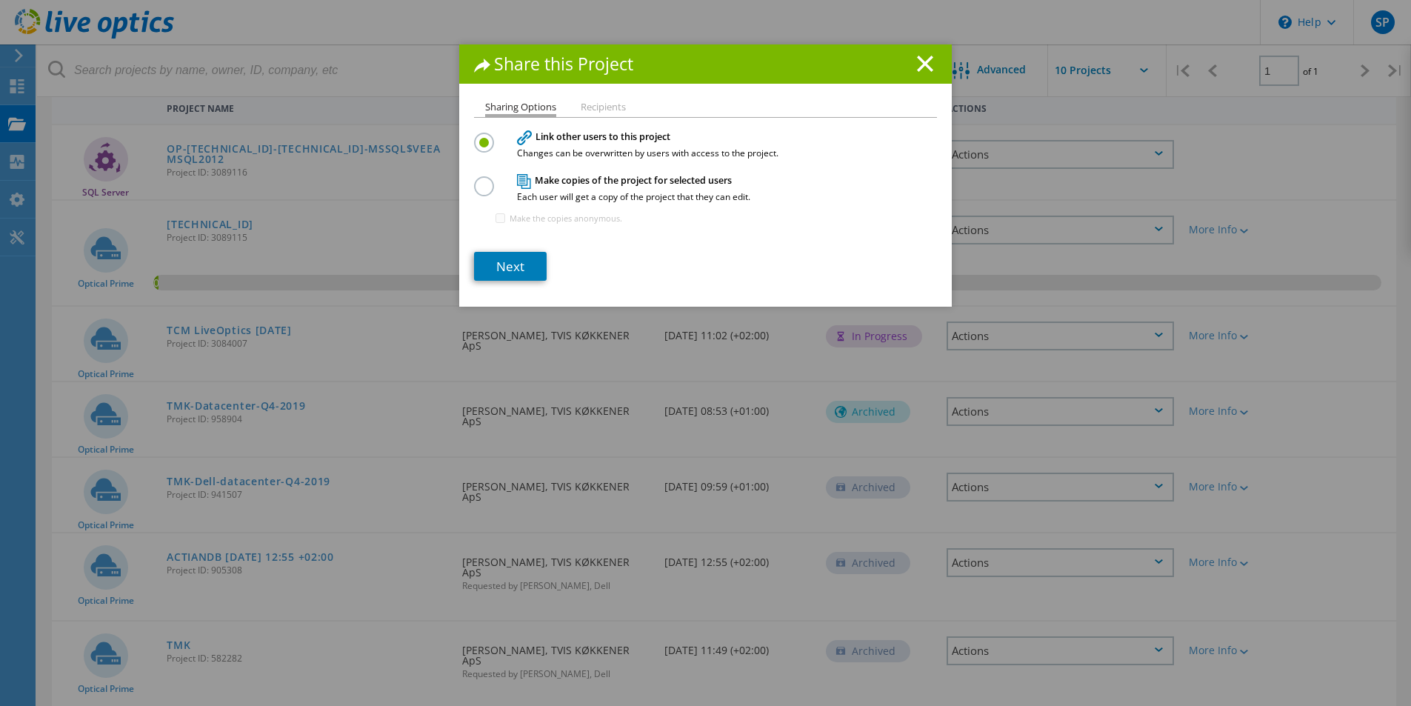
click at [486, 180] on label at bounding box center [487, 178] width 26 height 4
click at [0, 0] on input "radio" at bounding box center [0, 0] width 0 height 0
click at [608, 107] on li "Recipients" at bounding box center [603, 108] width 45 height 12
click at [510, 269] on link "Next" at bounding box center [510, 266] width 73 height 29
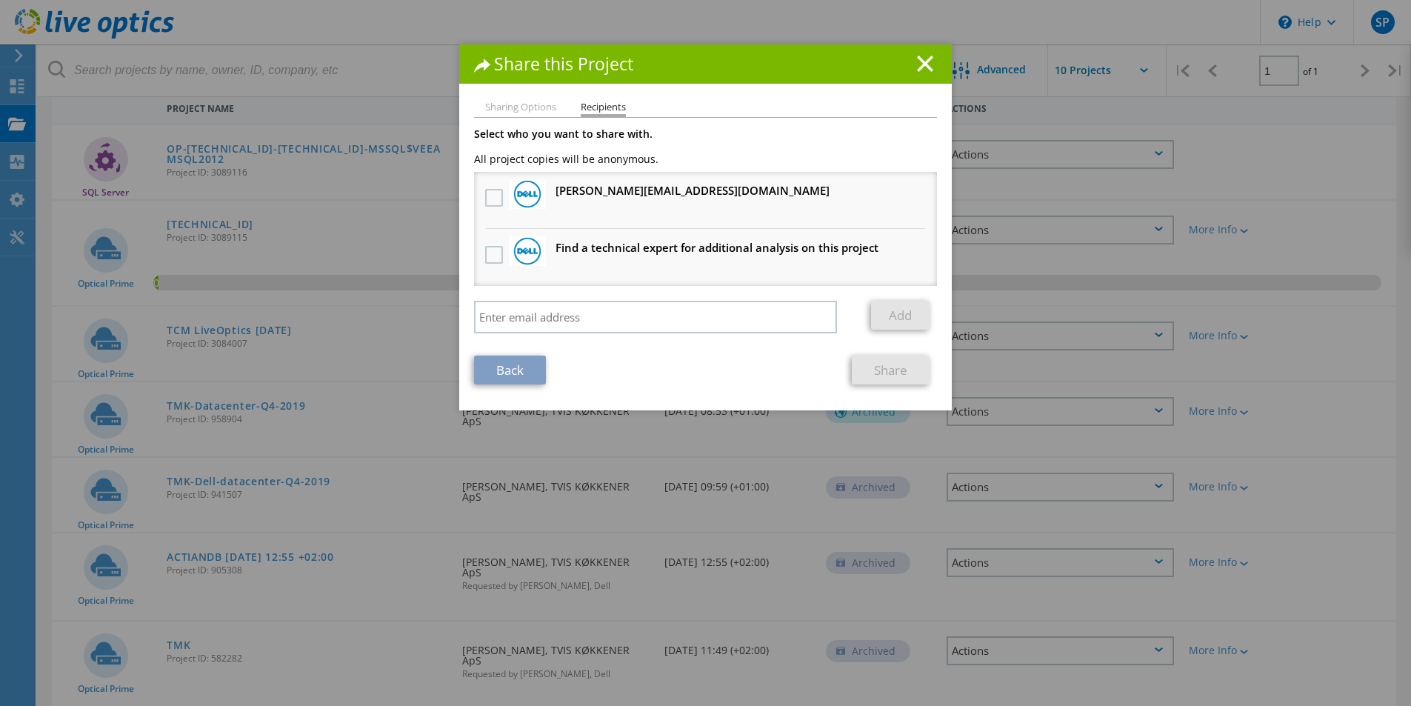
scroll to position [222, 0]
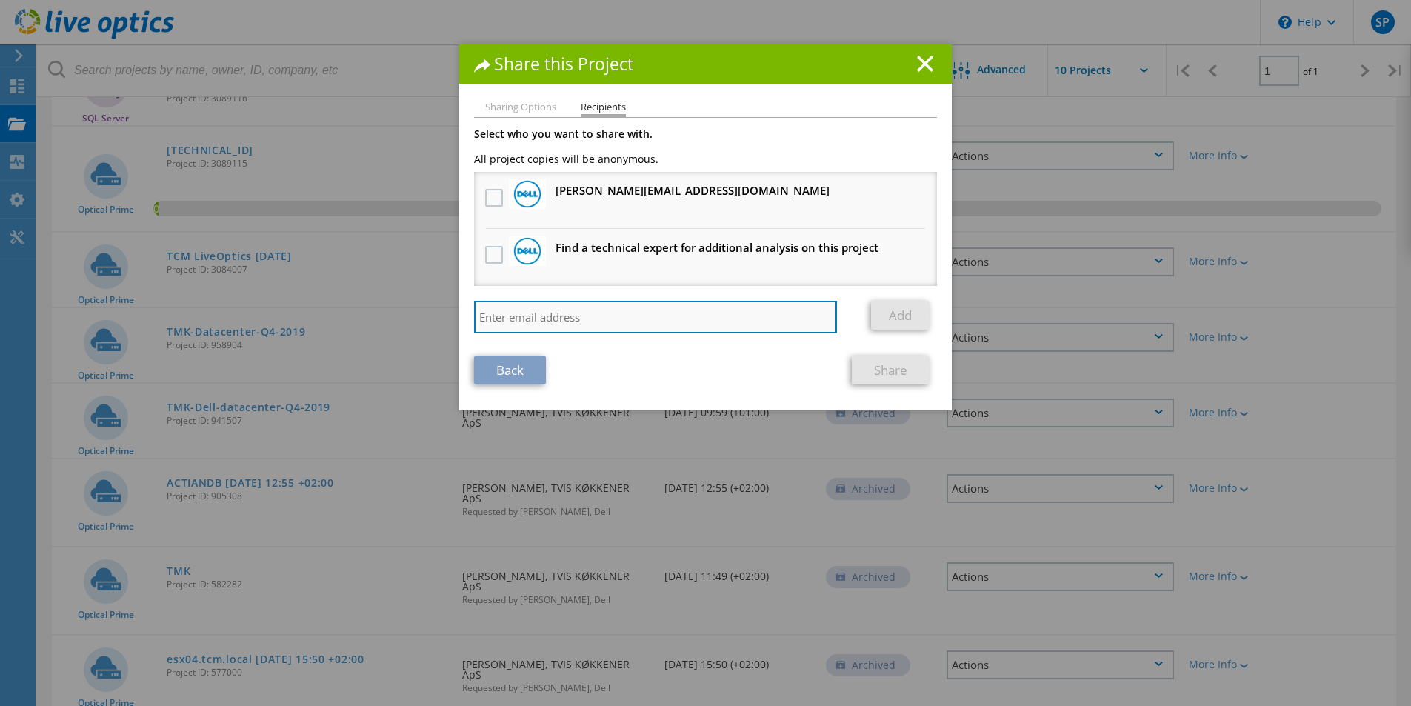
click at [553, 314] on input "search" at bounding box center [655, 317] width 363 height 33
type input "lennart_kevan@dell.com"
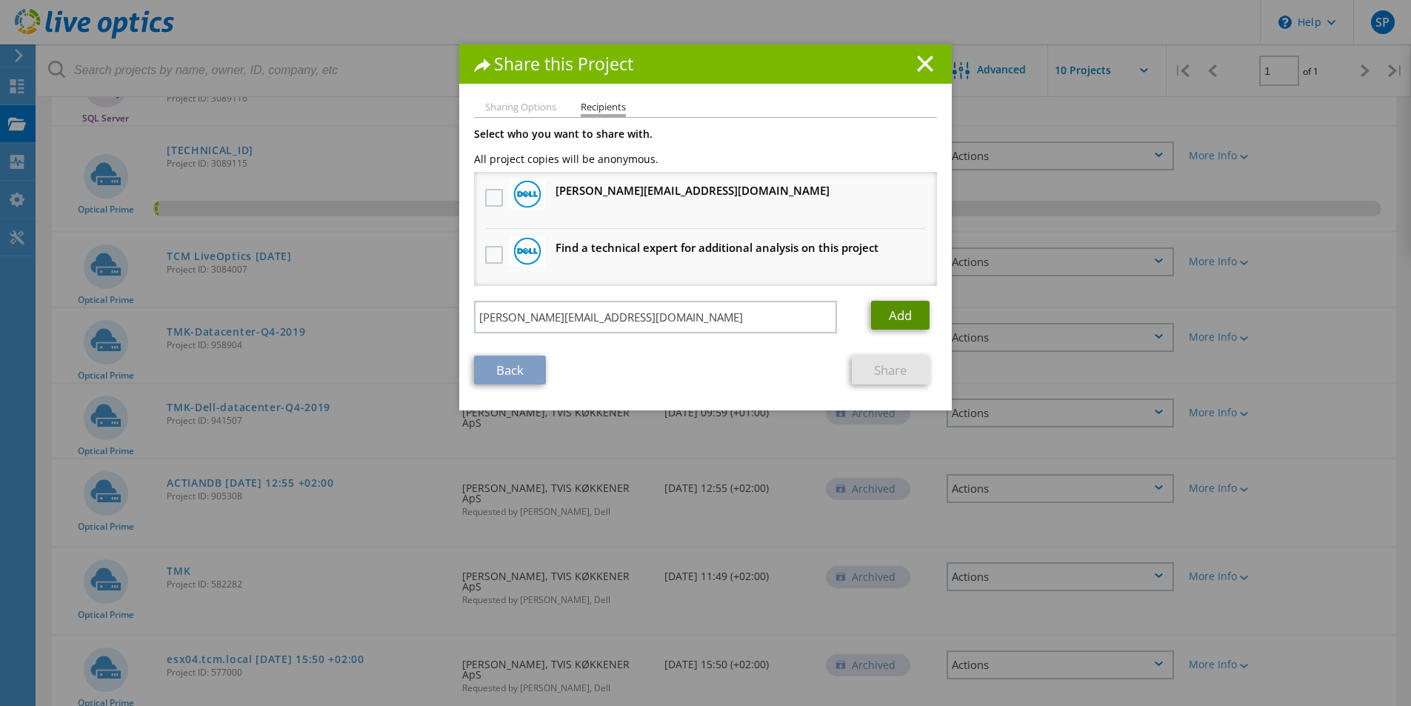
click at [893, 316] on link "Add" at bounding box center [900, 315] width 59 height 29
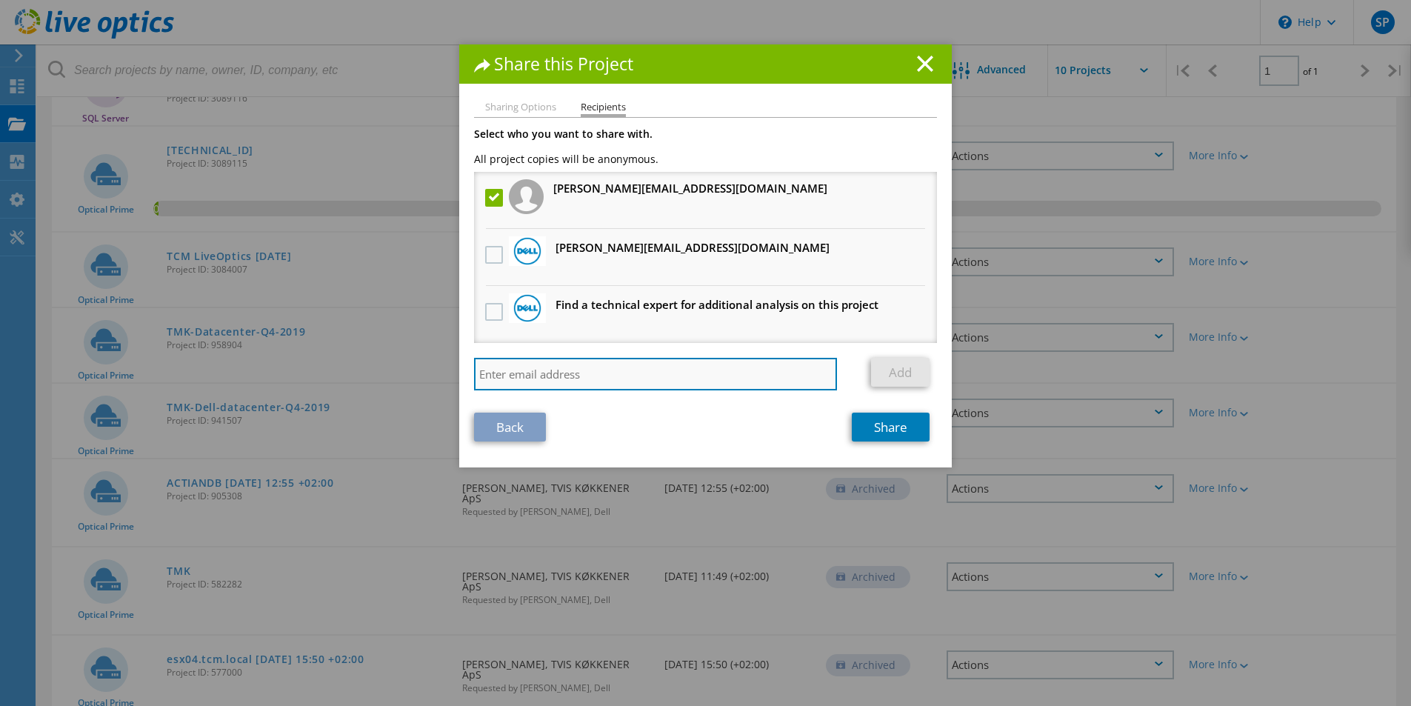
click at [538, 372] on input "search" at bounding box center [655, 374] width 363 height 33
paste input "Pernille.Ravnsbaek@Dell.com"
type input "Pernille.Ravnsbaek@Dell.com"
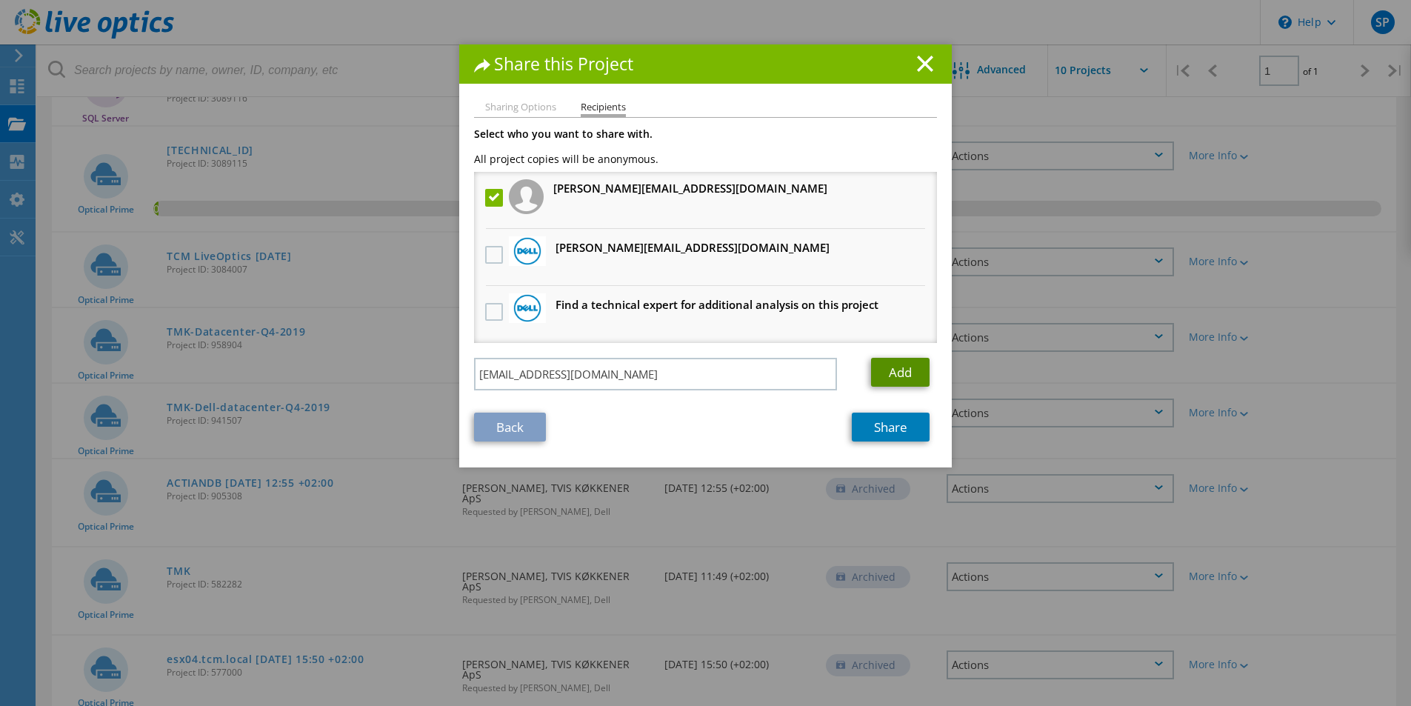
click at [901, 377] on link "Add" at bounding box center [900, 372] width 59 height 29
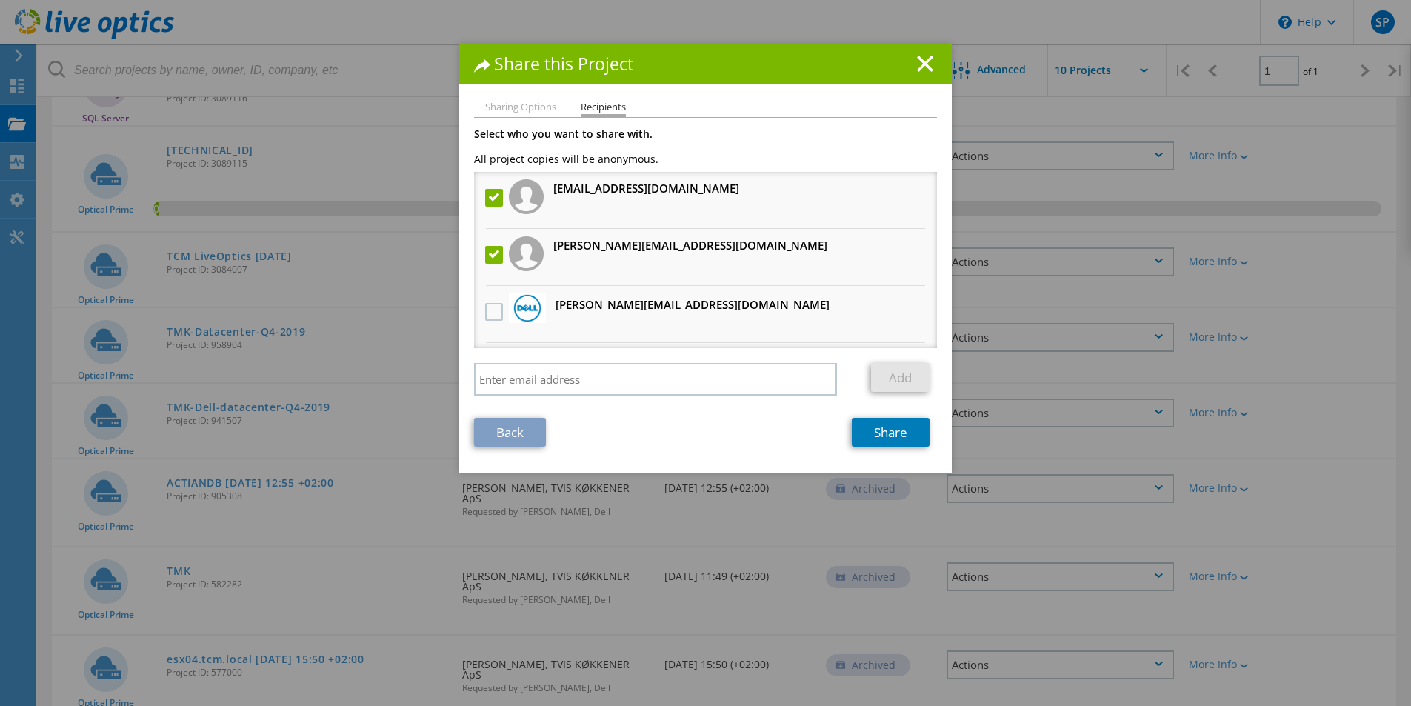
click at [518, 110] on li "Sharing Options" at bounding box center [520, 108] width 71 height 12
click at [523, 434] on link "Back" at bounding box center [510, 432] width 72 height 29
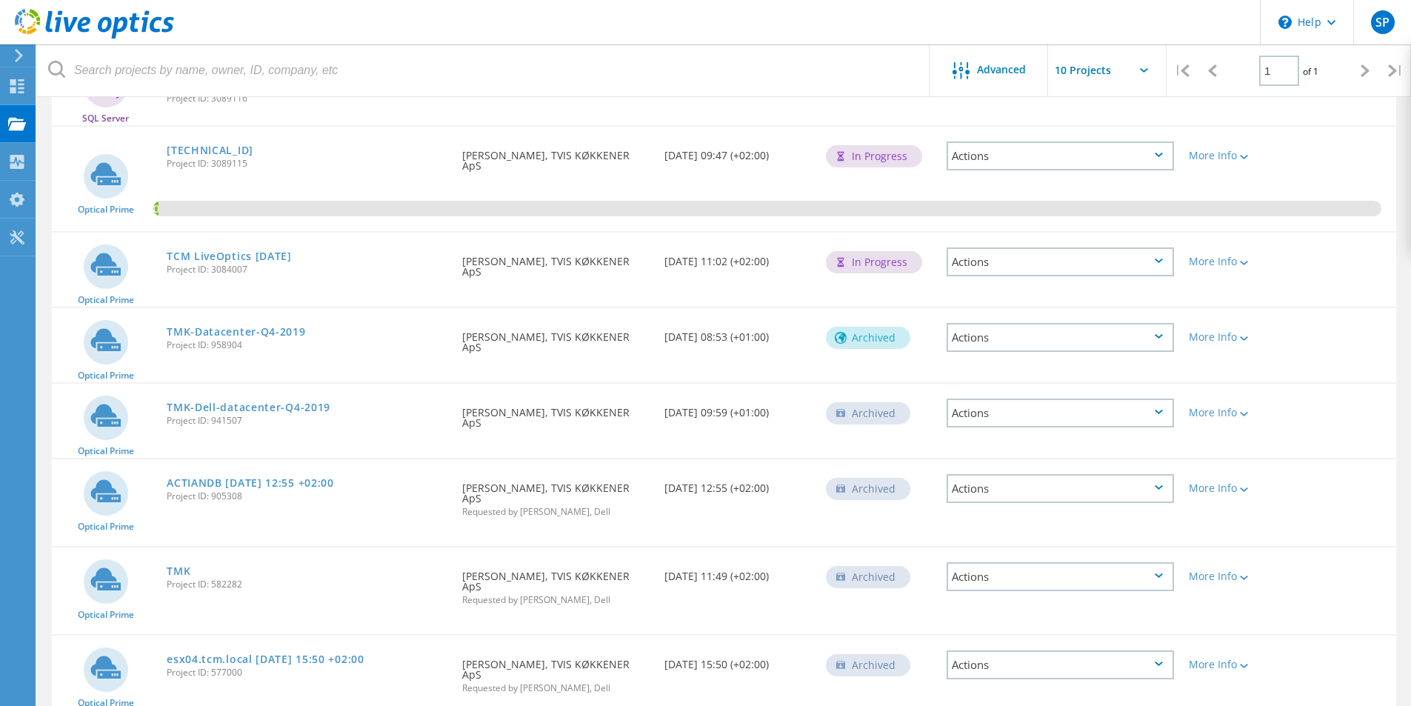
scroll to position [0, 0]
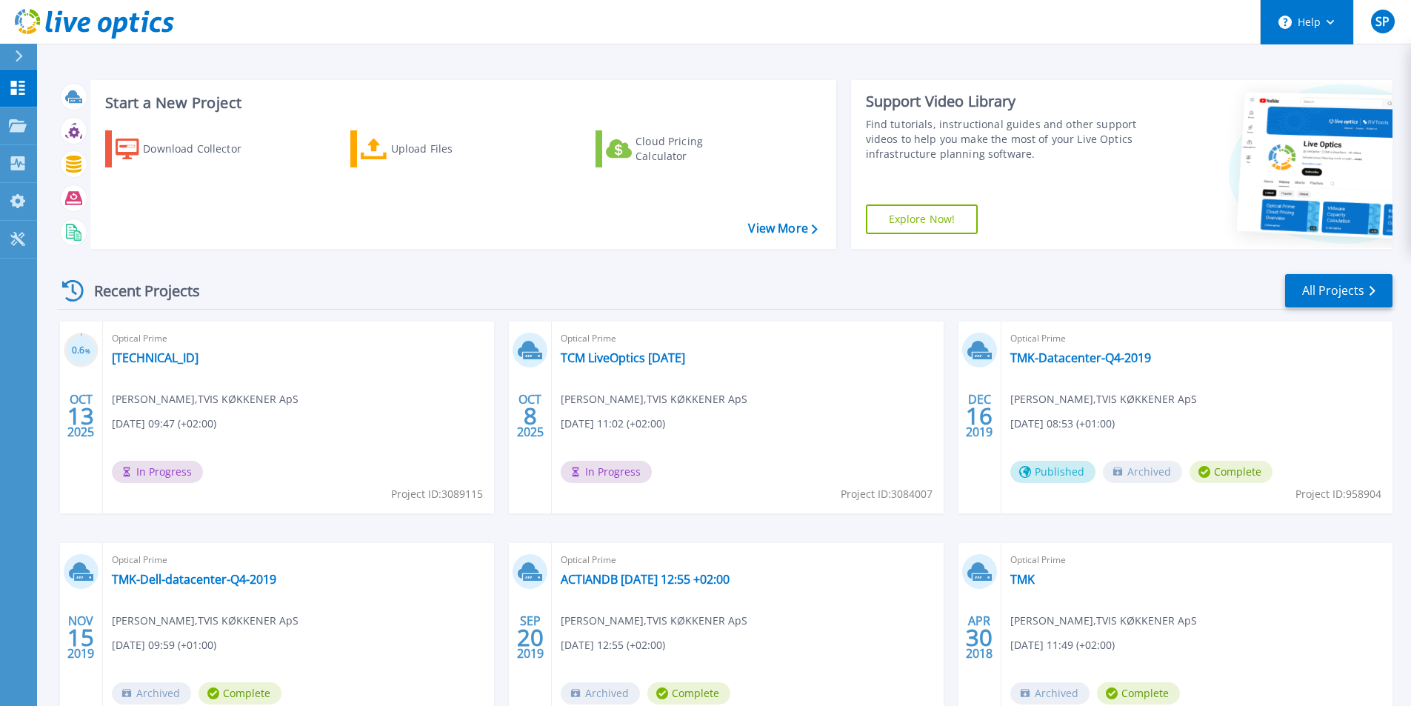
click at [1332, 31] on button "Help" at bounding box center [1307, 22] width 93 height 44
click at [373, 70] on div "Start a New Project Download Collector Upload Files Cloud Pricing Calculator Vi…" at bounding box center [724, 164] width 1335 height 193
click at [1391, 24] on div "SP" at bounding box center [1383, 22] width 24 height 24
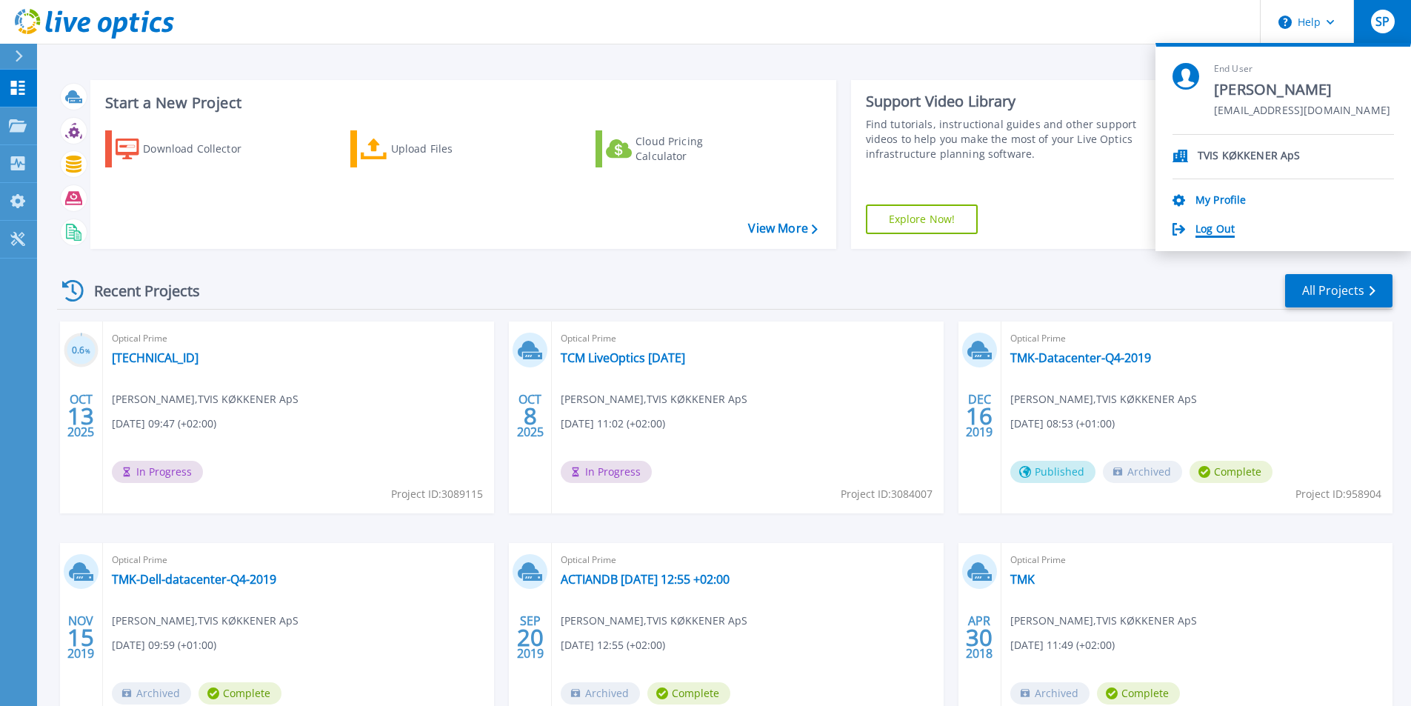
click at [1230, 234] on link "Log Out" at bounding box center [1214, 230] width 39 height 14
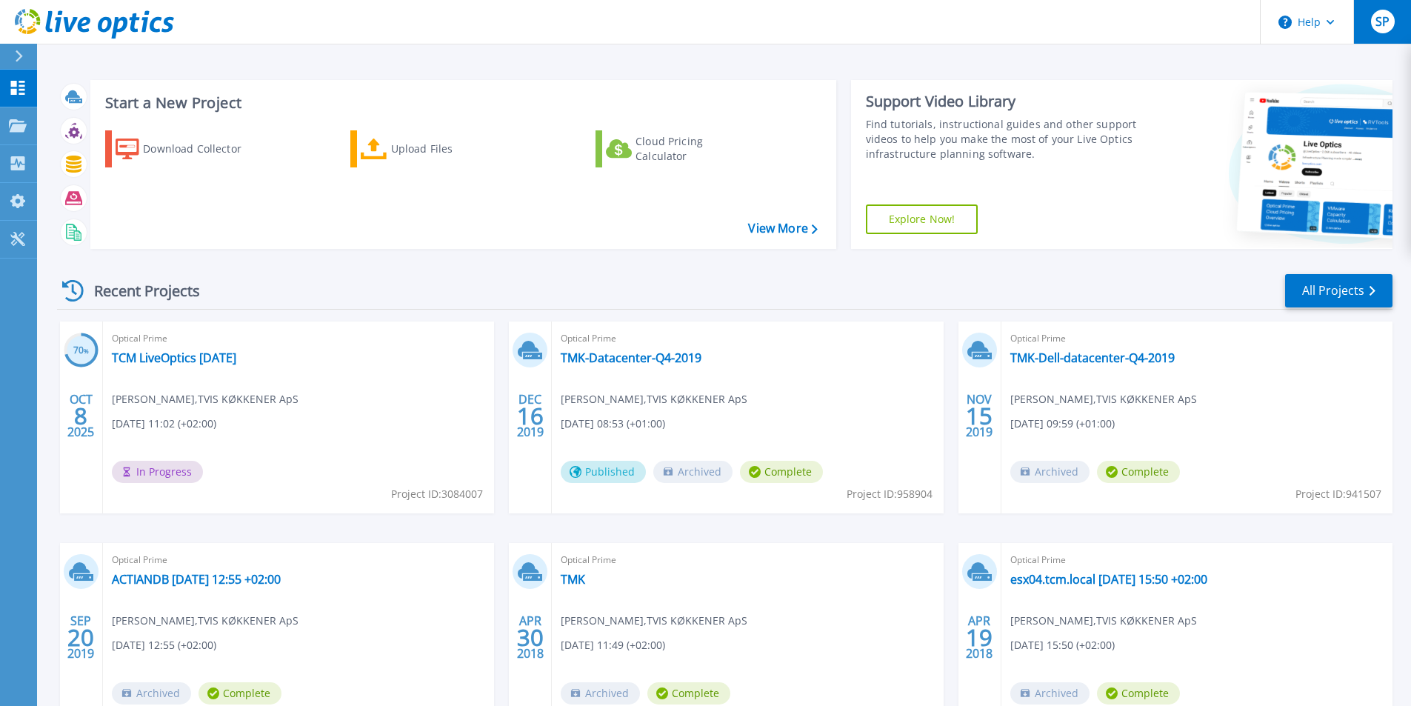
click at [1384, 32] on div "SP" at bounding box center [1383, 22] width 24 height 24
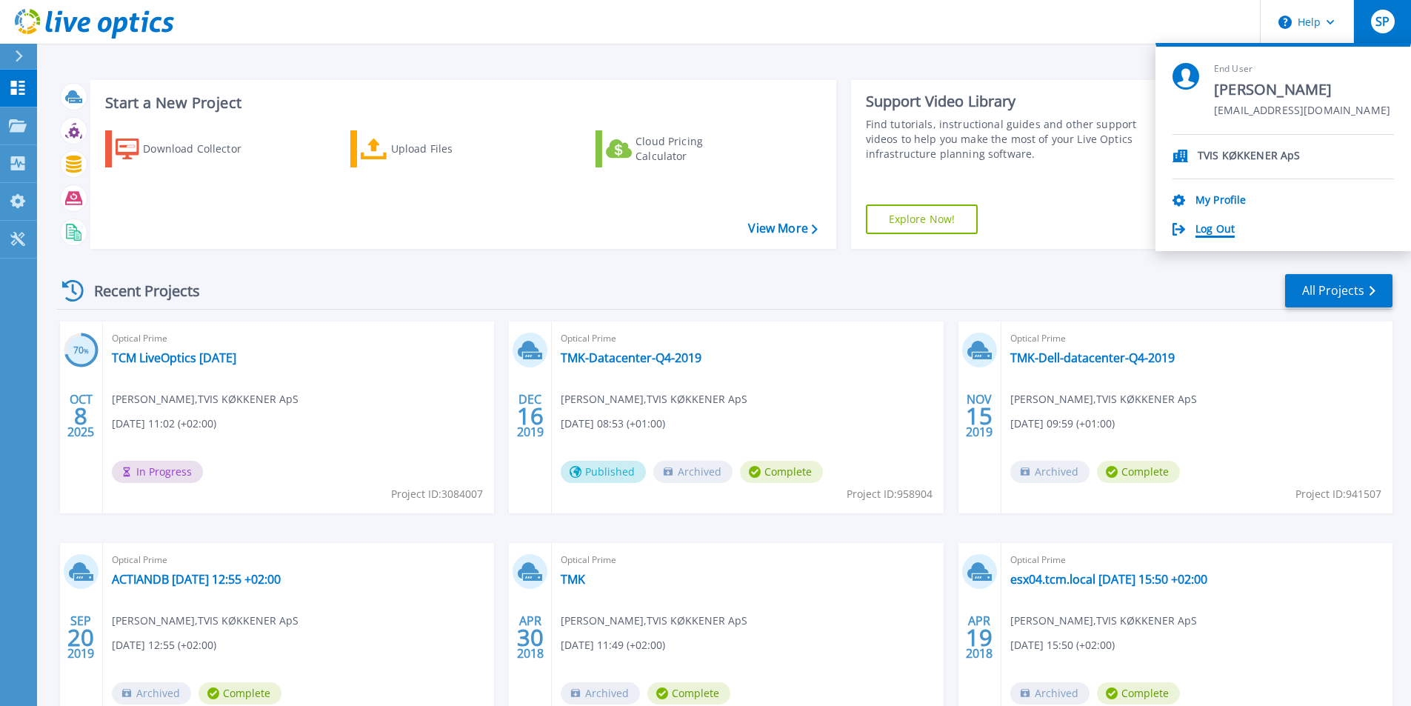
click at [1218, 232] on link "Log Out" at bounding box center [1214, 230] width 39 height 14
